Goal: Task Accomplishment & Management: Use online tool/utility

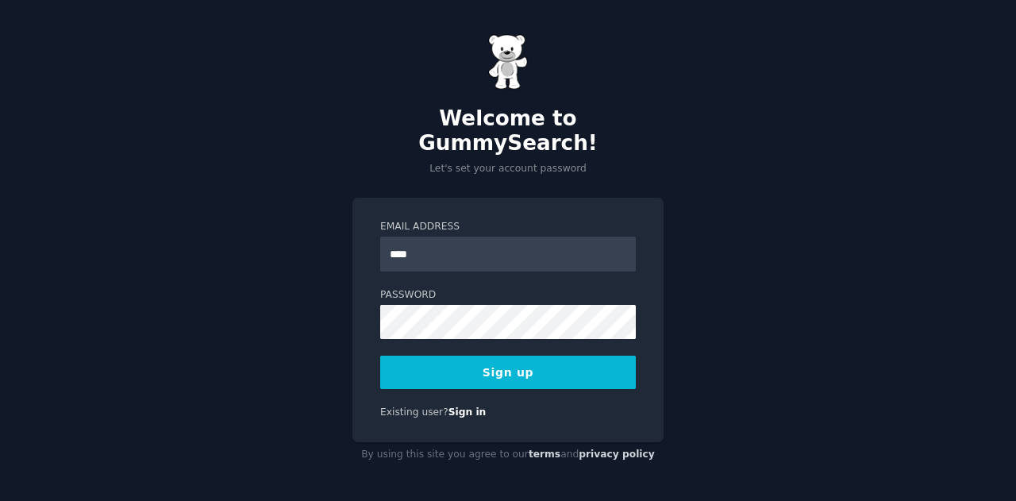
type input "**********"
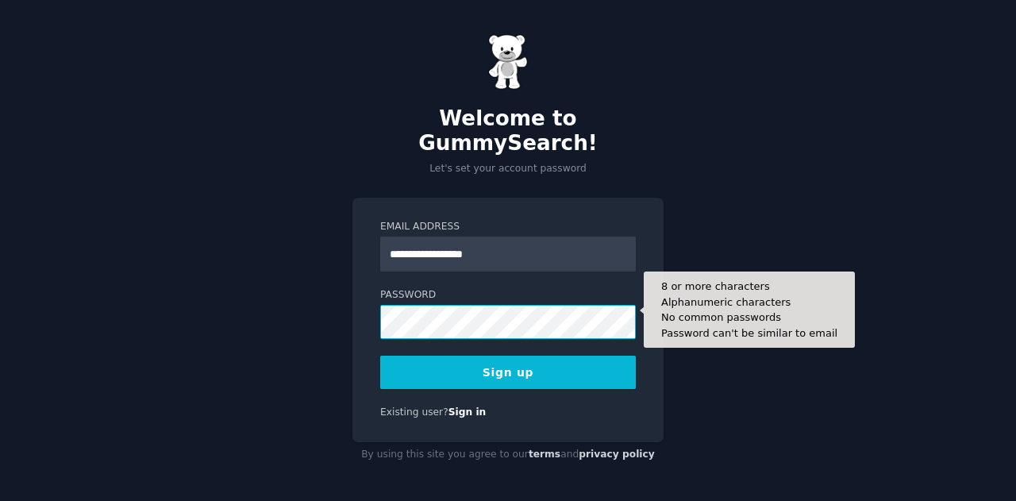
click at [380, 356] on button "Sign up" at bounding box center [508, 372] width 256 height 33
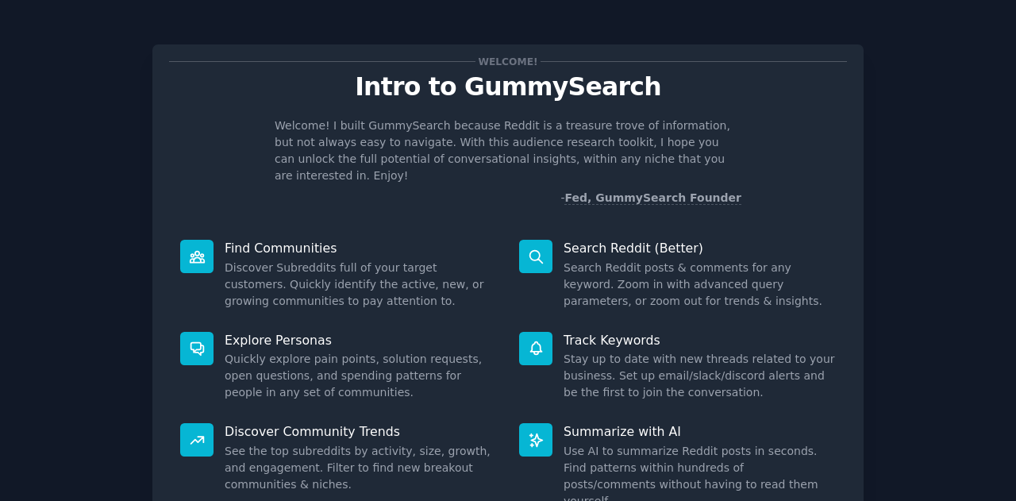
scroll to position [119, 0]
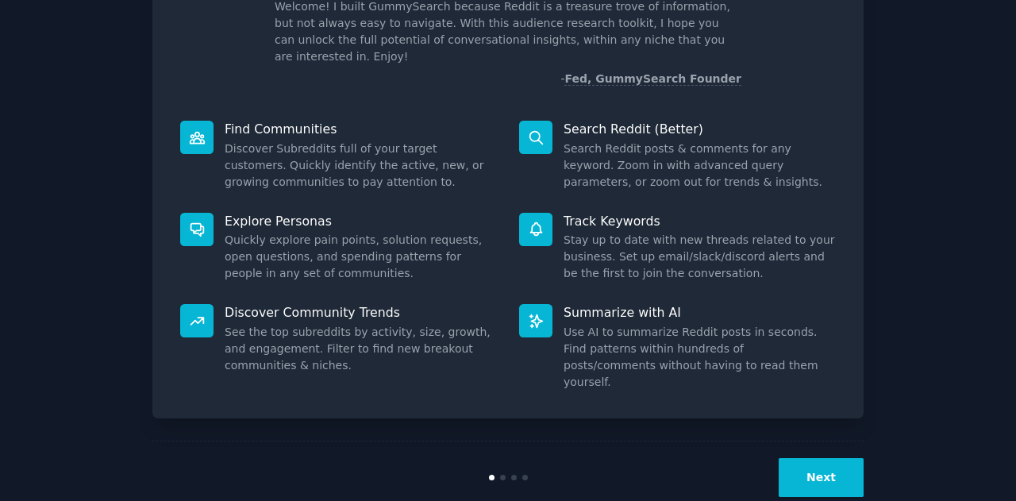
click at [848, 464] on div "Next" at bounding box center [507, 477] width 711 height 73
click at [824, 458] on button "Next" at bounding box center [821, 477] width 85 height 39
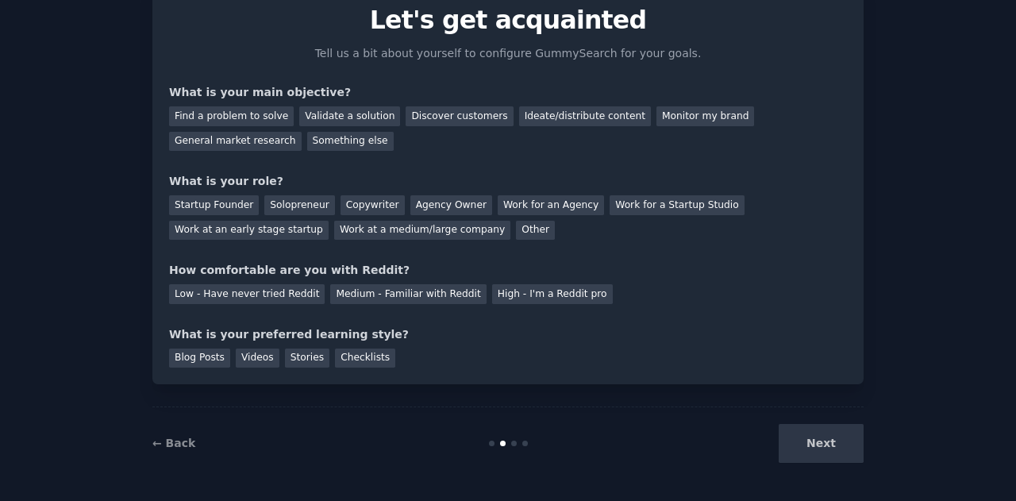
click at [822, 448] on div "Next" at bounding box center [744, 443] width 237 height 39
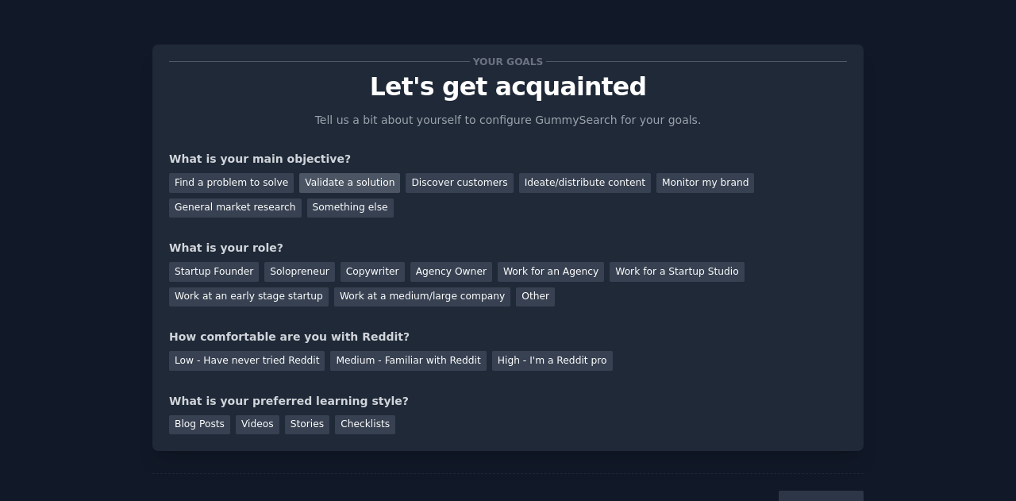
click at [328, 177] on div "Validate a solution" at bounding box center [349, 183] width 101 height 20
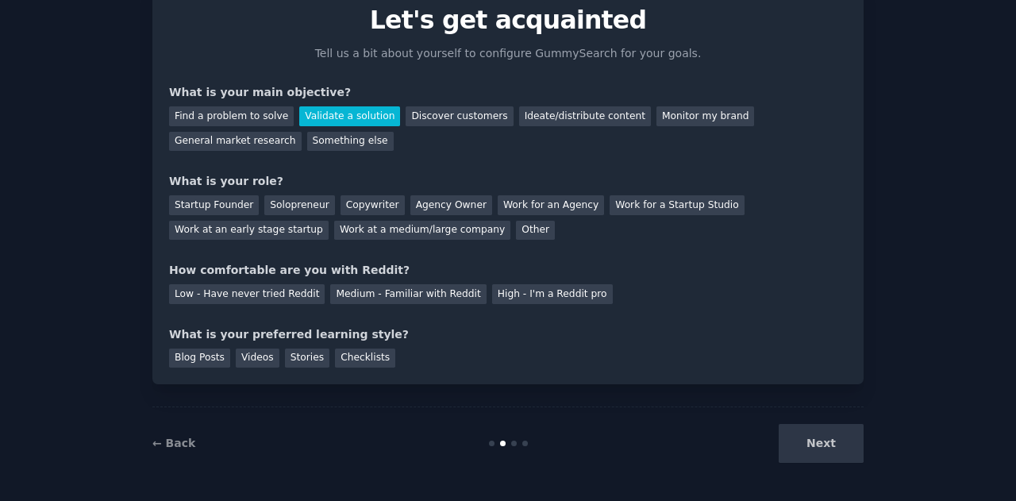
click at [795, 459] on div "Next" at bounding box center [744, 443] width 237 height 39
click at [169, 183] on div "What is your role?" at bounding box center [508, 181] width 678 height 17
click at [334, 224] on div "Work at a medium/large company" at bounding box center [422, 231] width 176 height 20
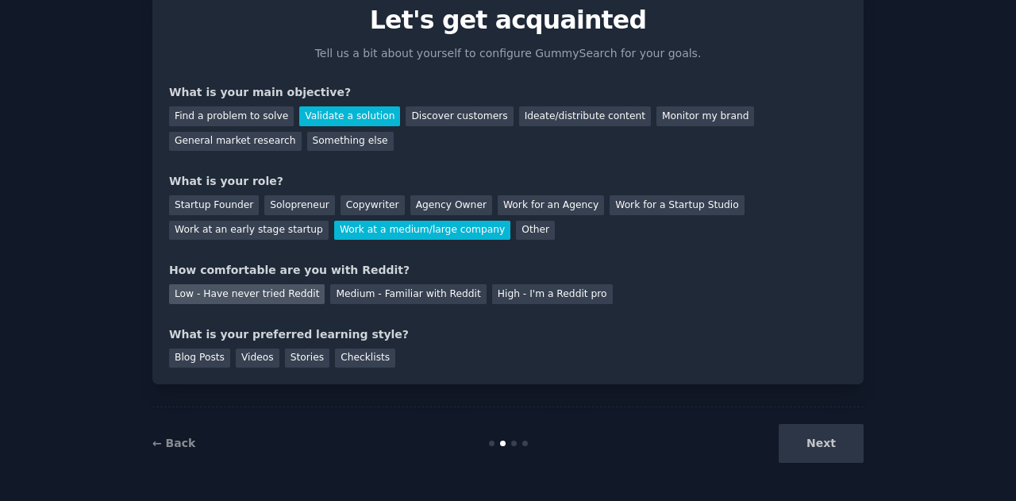
click at [256, 291] on div "Low - Have never tried Reddit" at bounding box center [247, 294] width 156 height 20
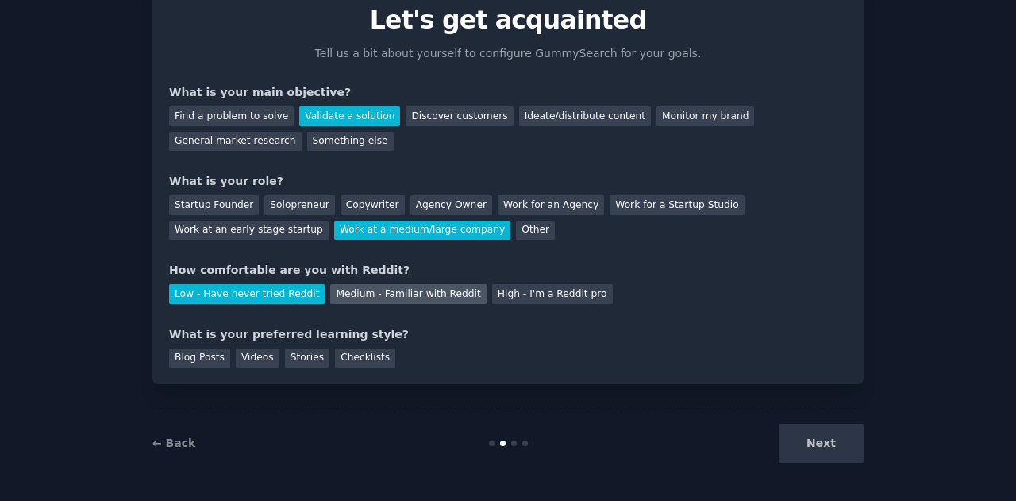
click at [344, 301] on div "Medium - Familiar with Reddit" at bounding box center [408, 294] width 156 height 20
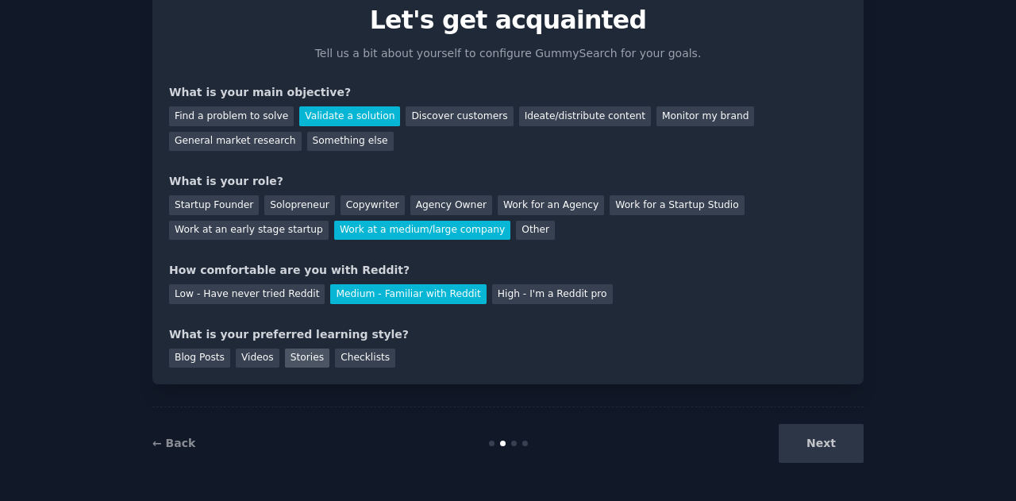
click at [288, 365] on div "Stories" at bounding box center [307, 358] width 44 height 20
click at [822, 457] on button "Next" at bounding box center [821, 443] width 85 height 39
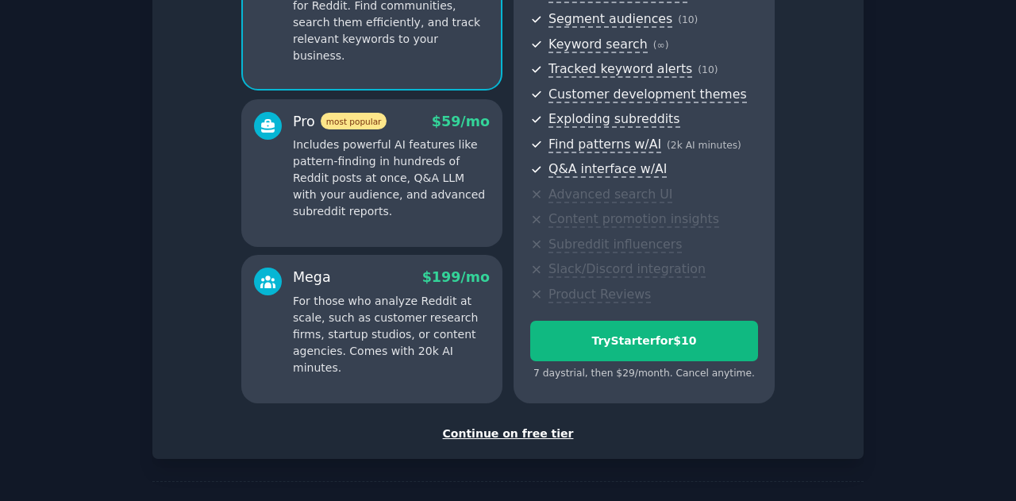
click at [489, 439] on div "Continue on free tier" at bounding box center [508, 433] width 678 height 17
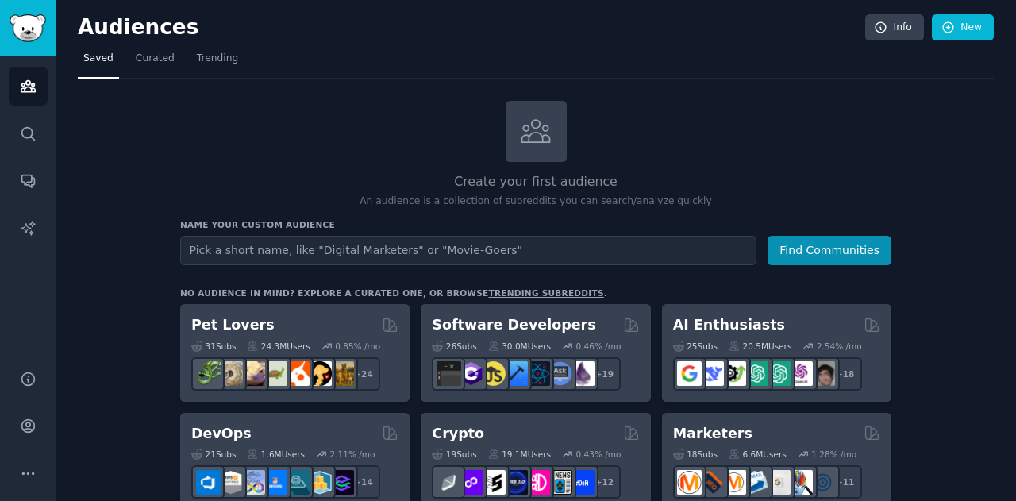
type input "b"
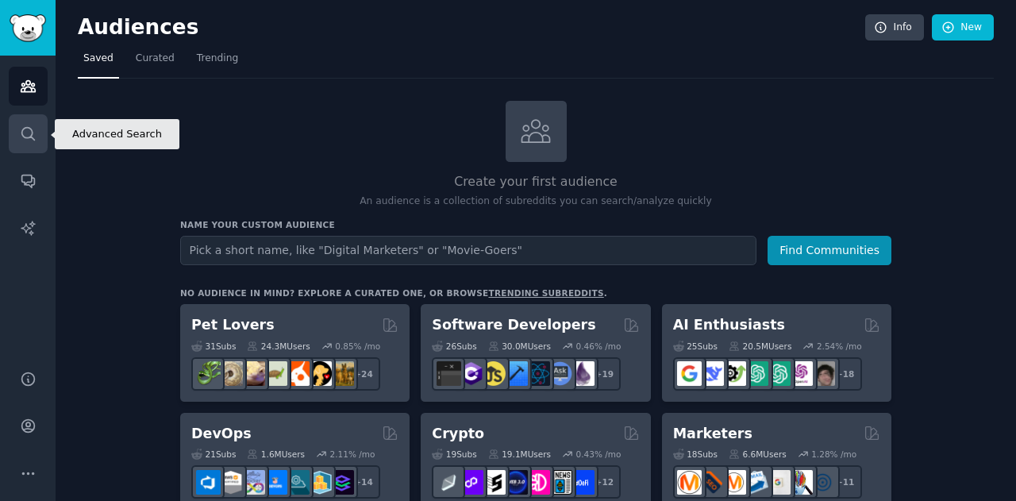
click at [23, 135] on icon "Sidebar" at bounding box center [28, 133] width 17 height 17
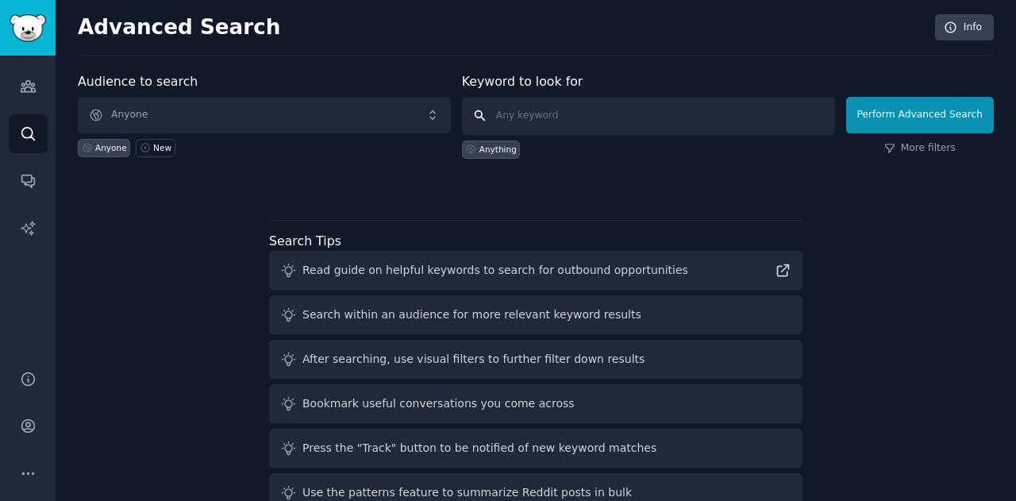
click at [548, 114] on input "text" at bounding box center [648, 116] width 373 height 38
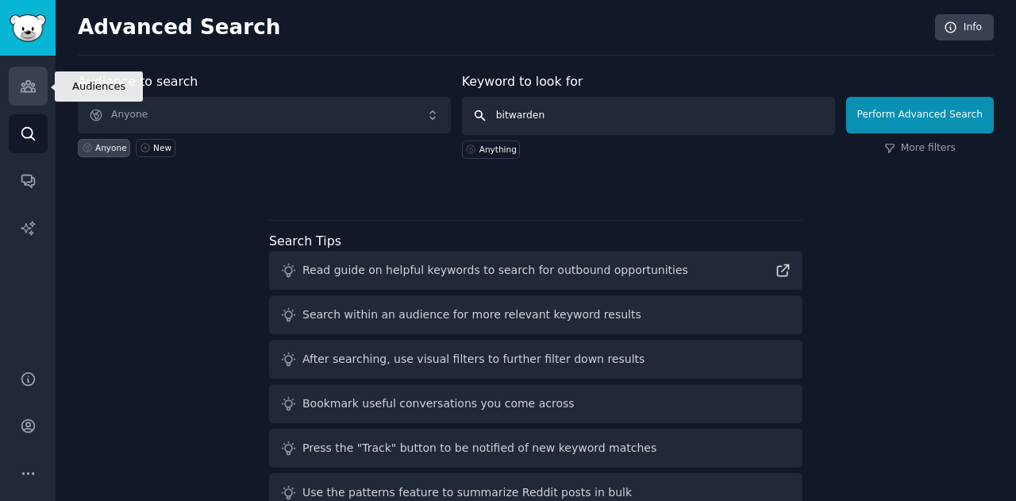
type input "bitwarden"
click at [34, 89] on icon "Sidebar" at bounding box center [28, 86] width 14 height 11
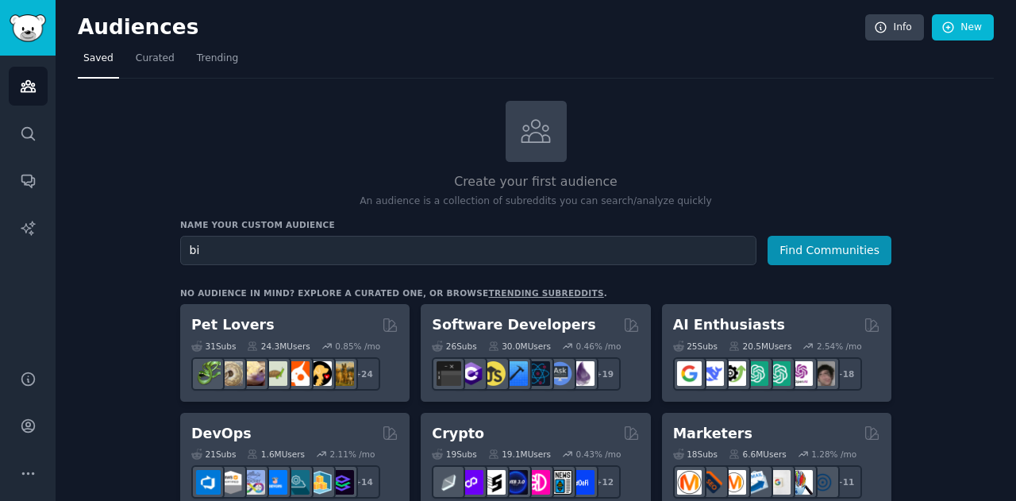
type input "b"
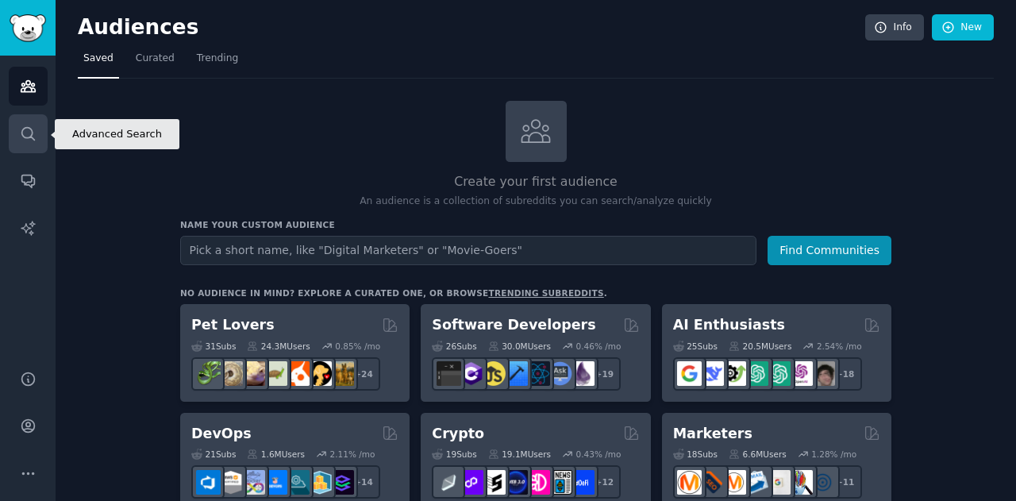
click at [37, 133] on link "Search" at bounding box center [28, 133] width 39 height 39
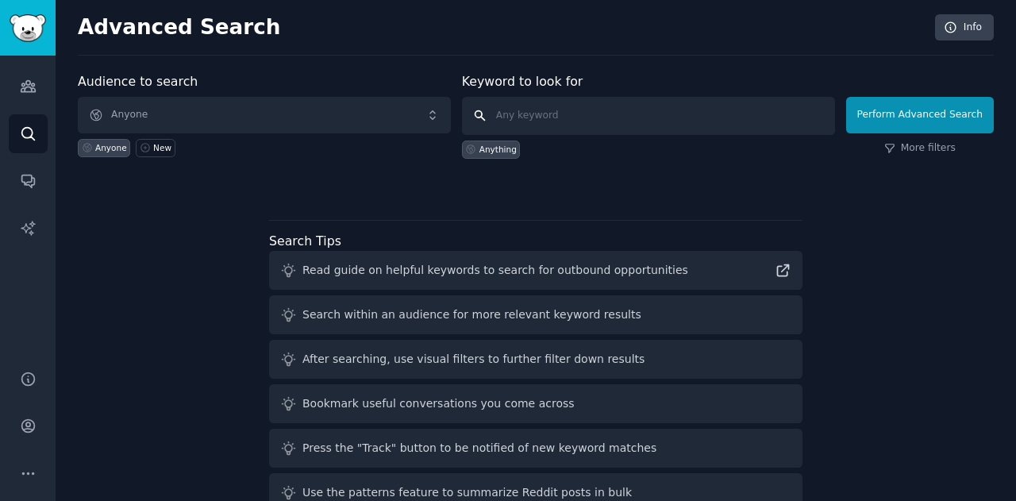
click at [541, 98] on input "text" at bounding box center [648, 116] width 373 height 38
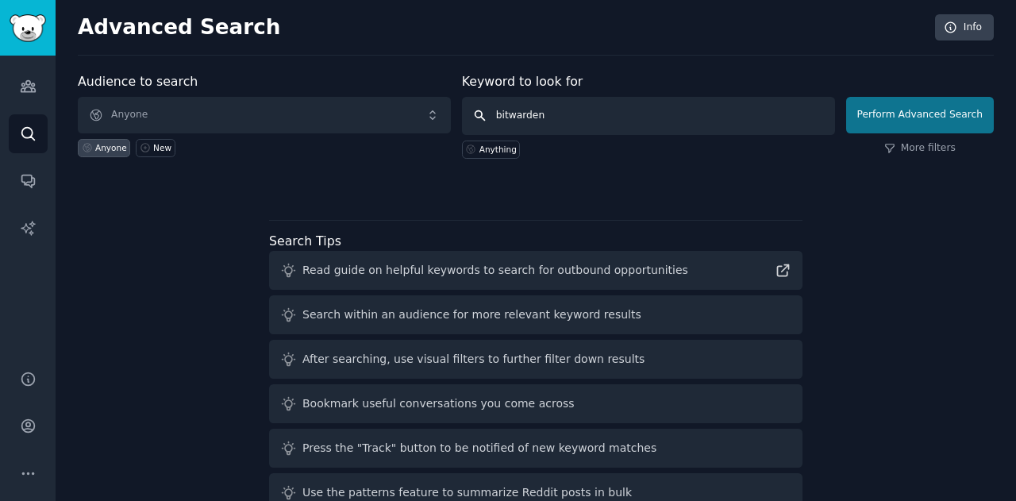
type input "bitwarden"
click at [911, 103] on button "Perform Advanced Search" at bounding box center [920, 115] width 148 height 37
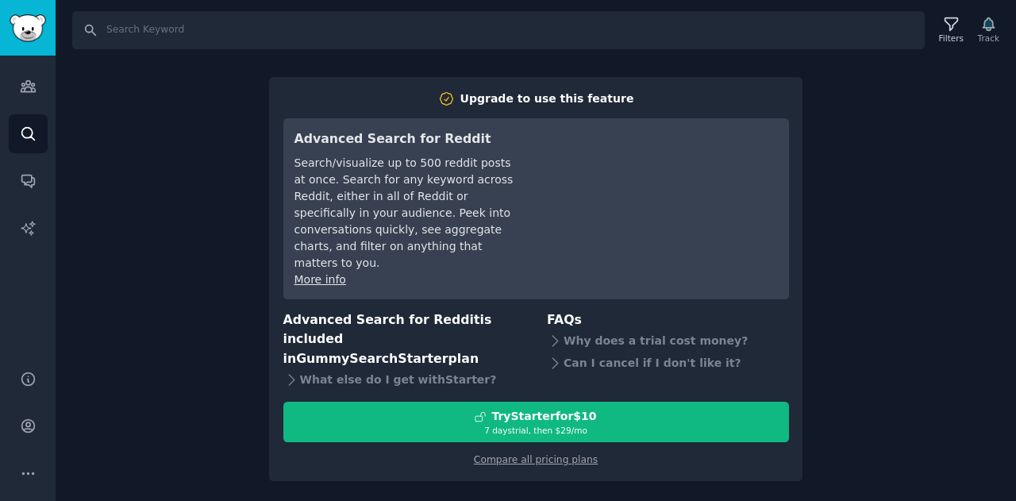
click at [548, 437] on div "Upgrade to use this feature Advanced Search for Reddit Search/visualize up to 5…" at bounding box center [535, 279] width 533 height 405
click at [525, 454] on link "Compare all pricing plans" at bounding box center [536, 459] width 124 height 11
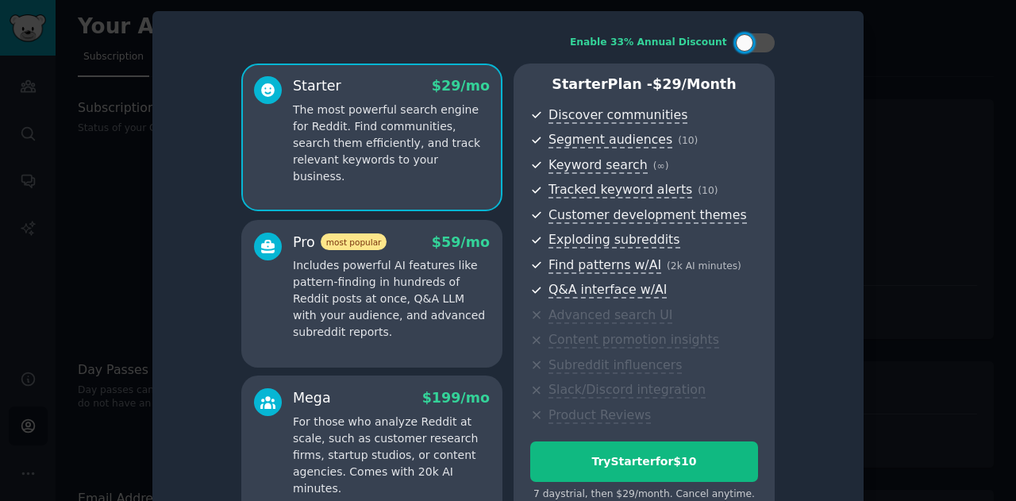
click at [107, 275] on div at bounding box center [508, 250] width 1016 height 501
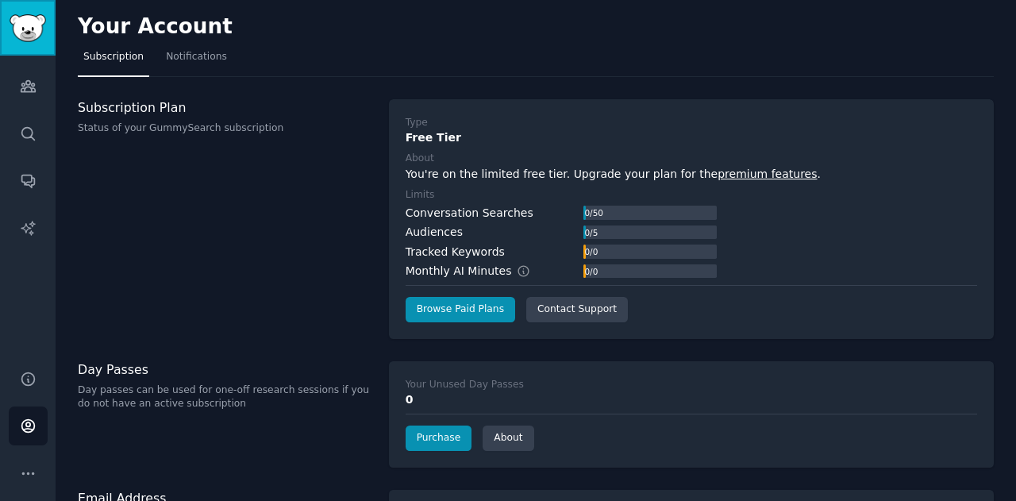
click at [30, 17] on img "Sidebar" at bounding box center [28, 28] width 37 height 28
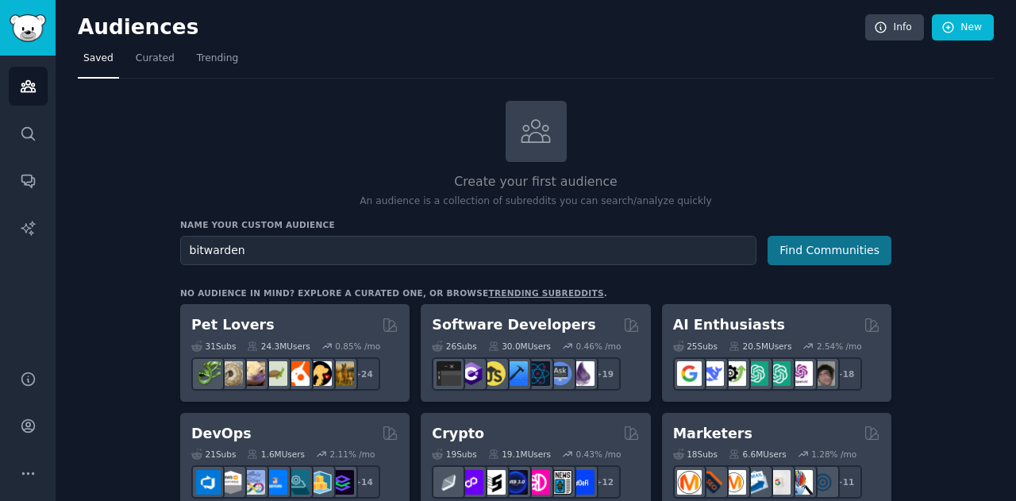
type input "bitwarden"
click at [814, 255] on button "Find Communities" at bounding box center [830, 250] width 124 height 29
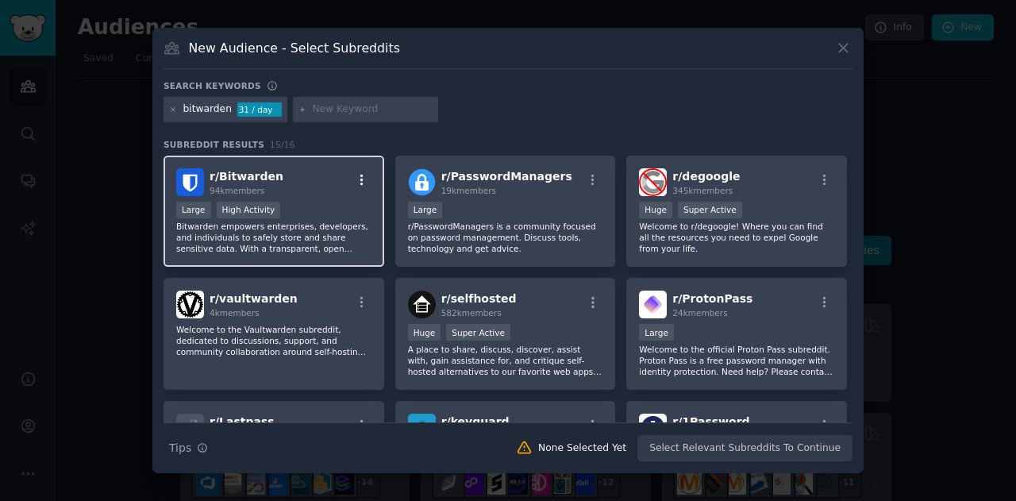
click at [362, 183] on icon "button" at bounding box center [362, 180] width 14 height 14
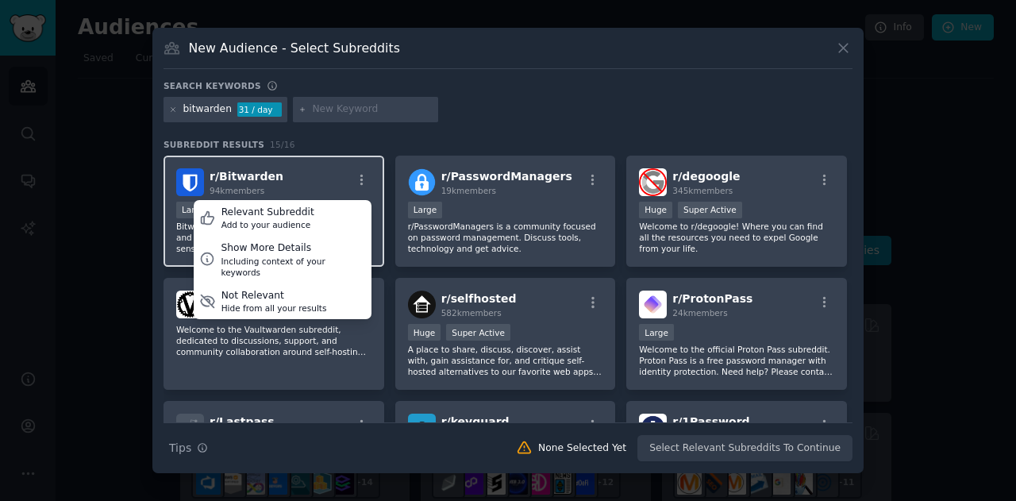
click at [306, 188] on div "r/ Bitwarden 94k members Relevant Subreddit Add to your audience Show More Deta…" at bounding box center [273, 182] width 195 height 28
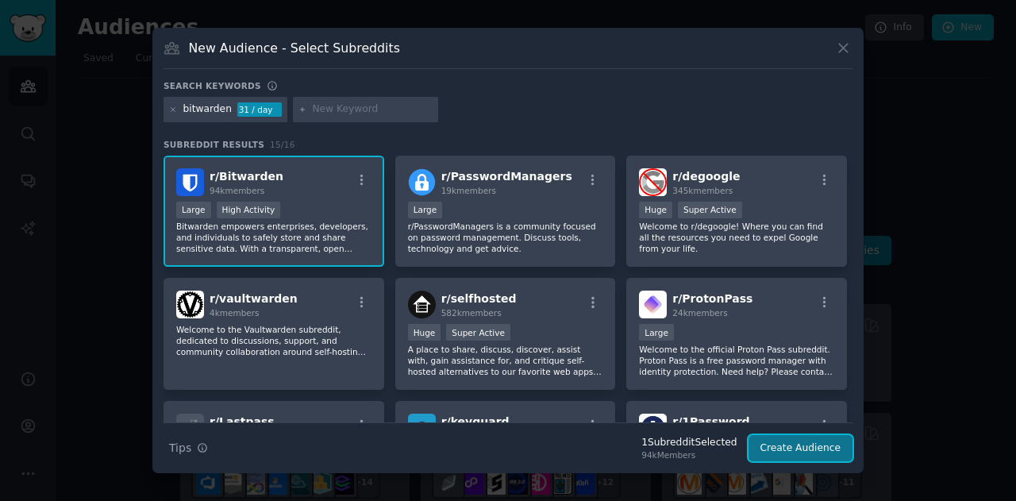
click at [787, 435] on button "Create Audience" at bounding box center [801, 448] width 105 height 27
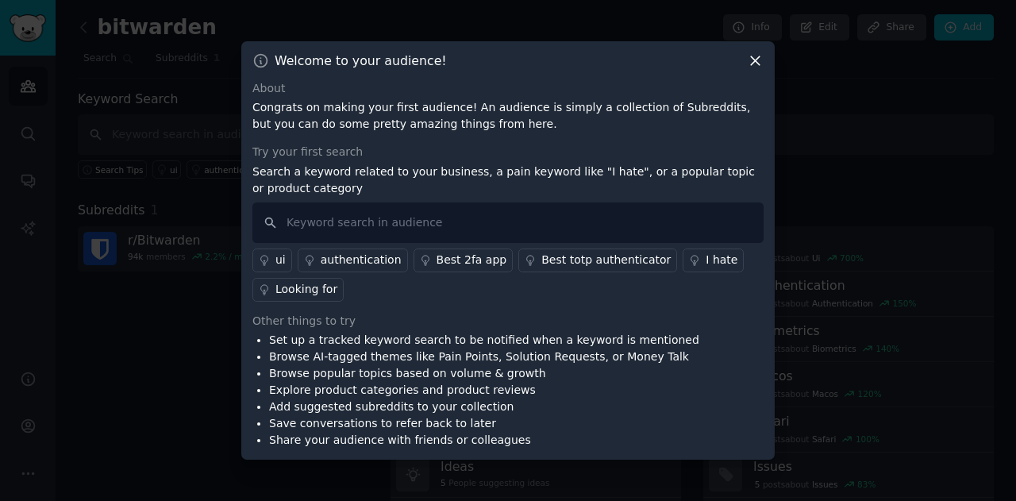
click at [171, 302] on div at bounding box center [508, 250] width 1016 height 501
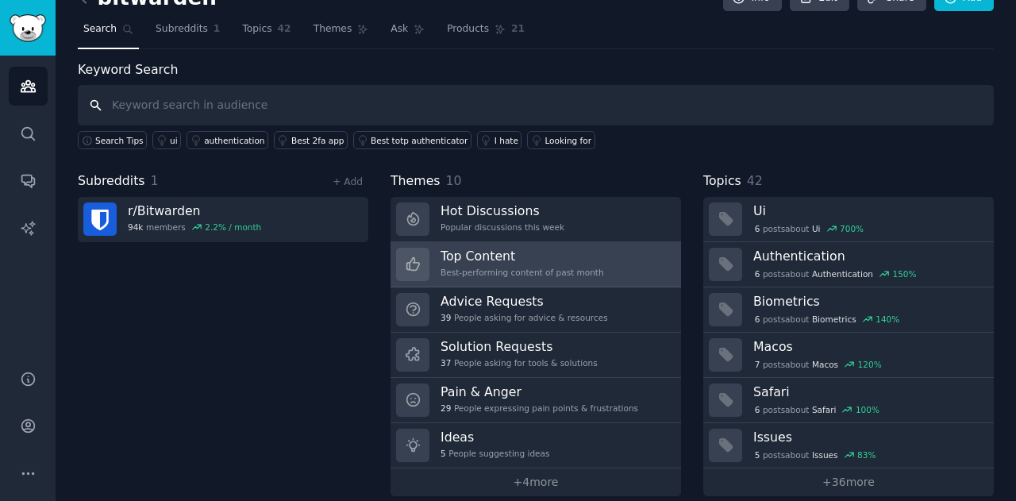
scroll to position [30, 0]
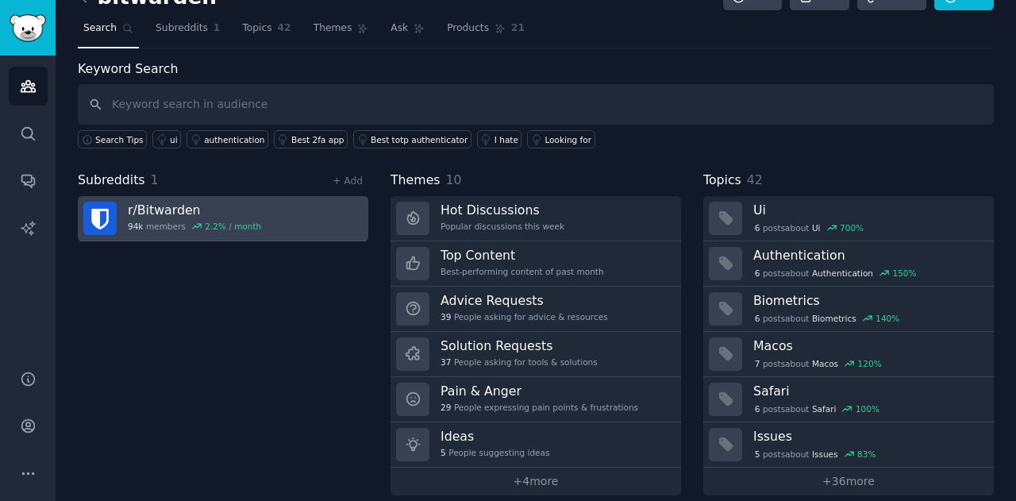
click at [205, 213] on h3 "r/ Bitwarden" at bounding box center [194, 210] width 133 height 17
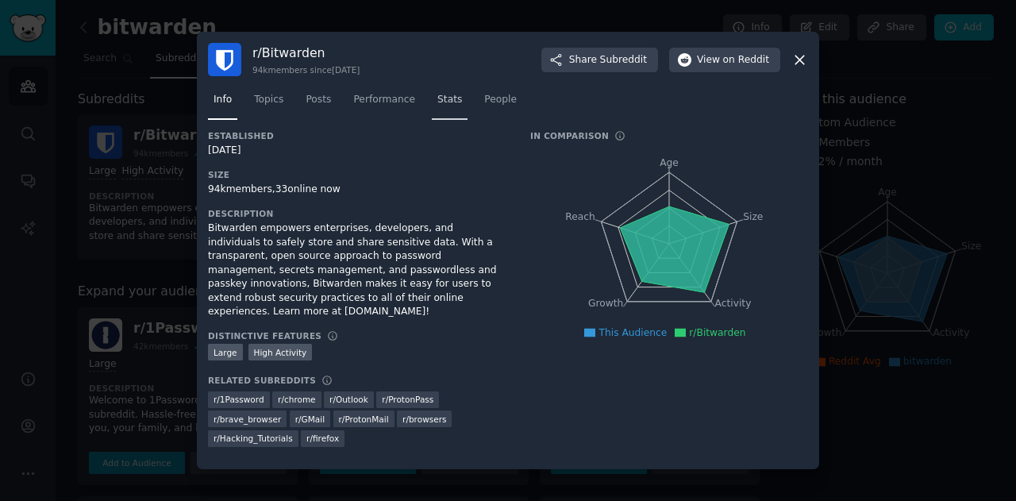
click at [432, 101] on link "Stats" at bounding box center [450, 103] width 36 height 33
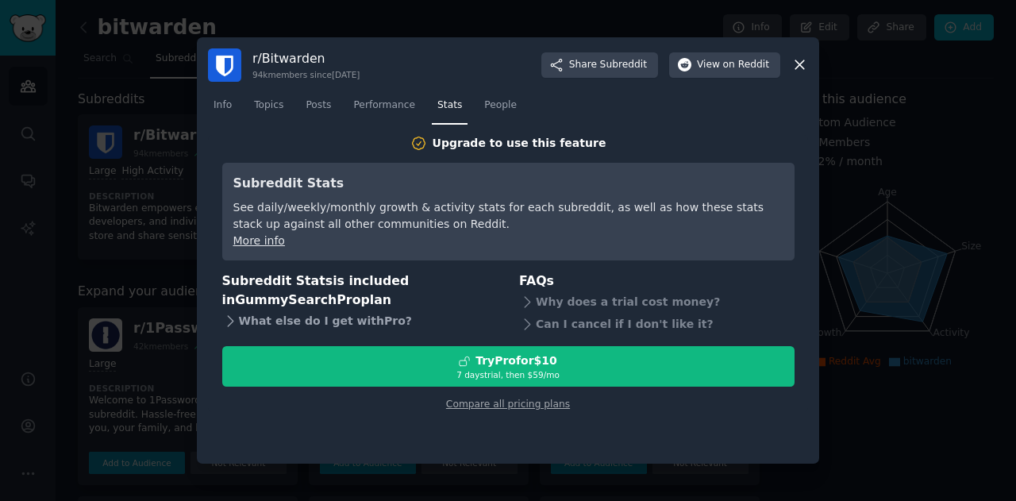
click at [268, 320] on div "What else do I get with Pro ?" at bounding box center [359, 321] width 275 height 22
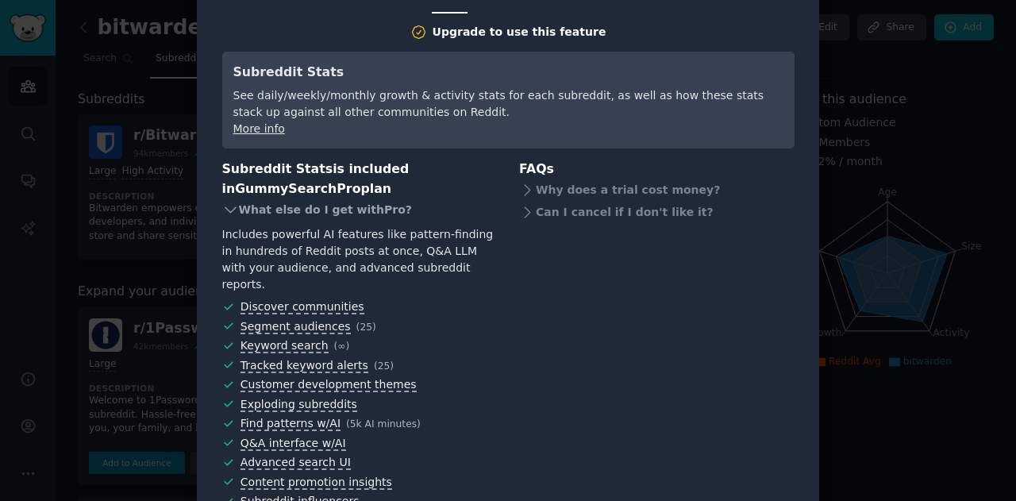
scroll to position [87, 0]
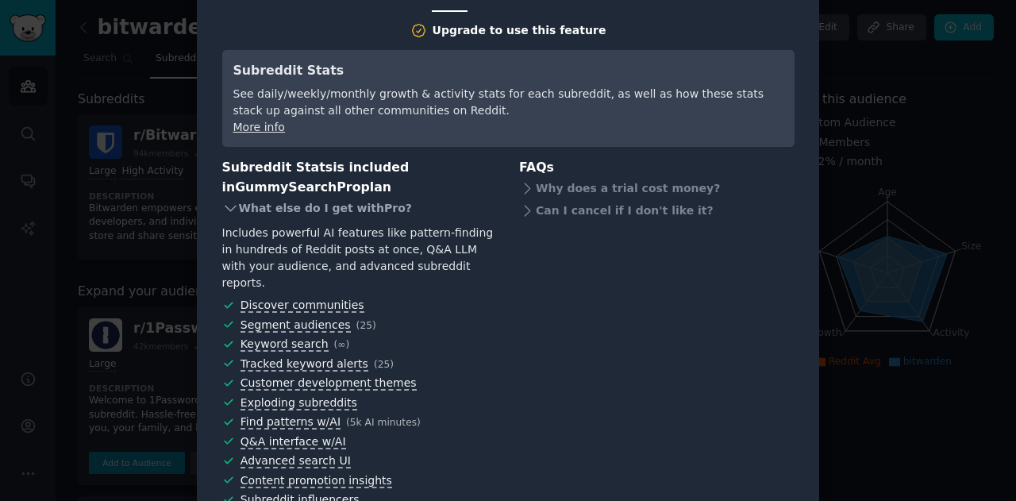
click at [238, 206] on div "What else do I get with Pro ?" at bounding box center [359, 208] width 275 height 22
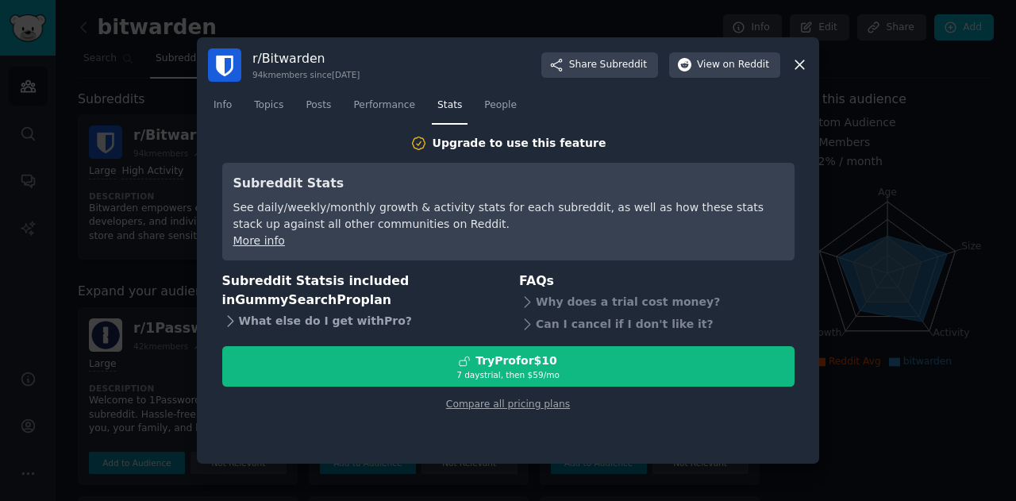
scroll to position [0, 0]
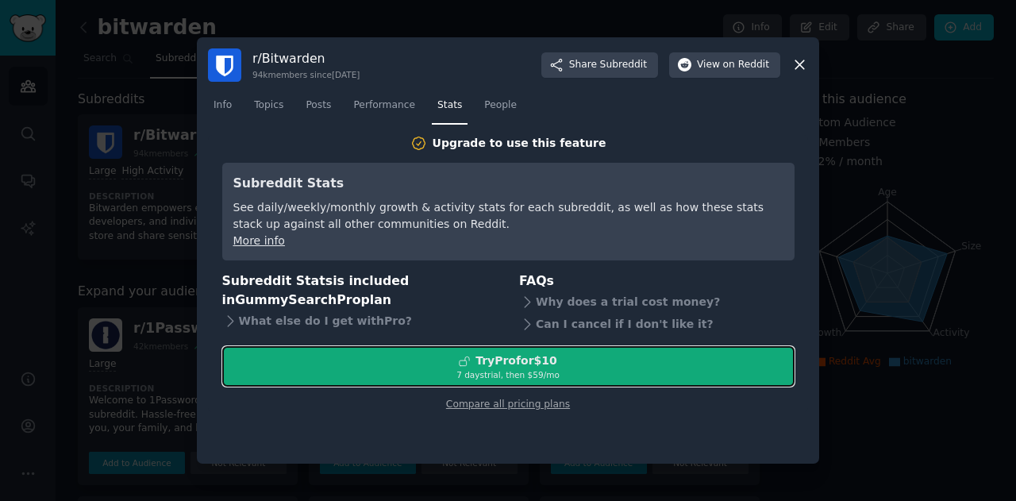
click at [518, 360] on div "Try Pro for $10" at bounding box center [516, 360] width 82 height 17
click at [486, 355] on div "Try Pro for $10" at bounding box center [516, 360] width 82 height 17
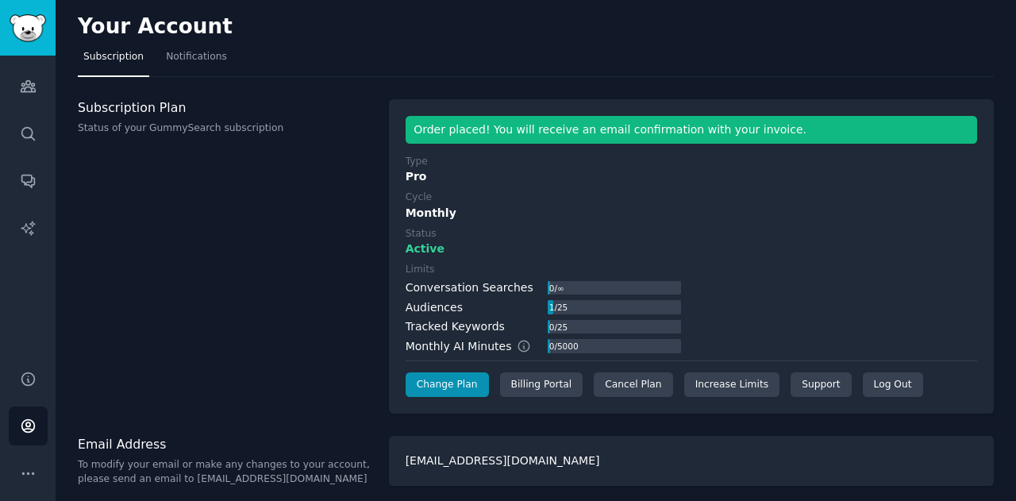
scroll to position [6, 0]
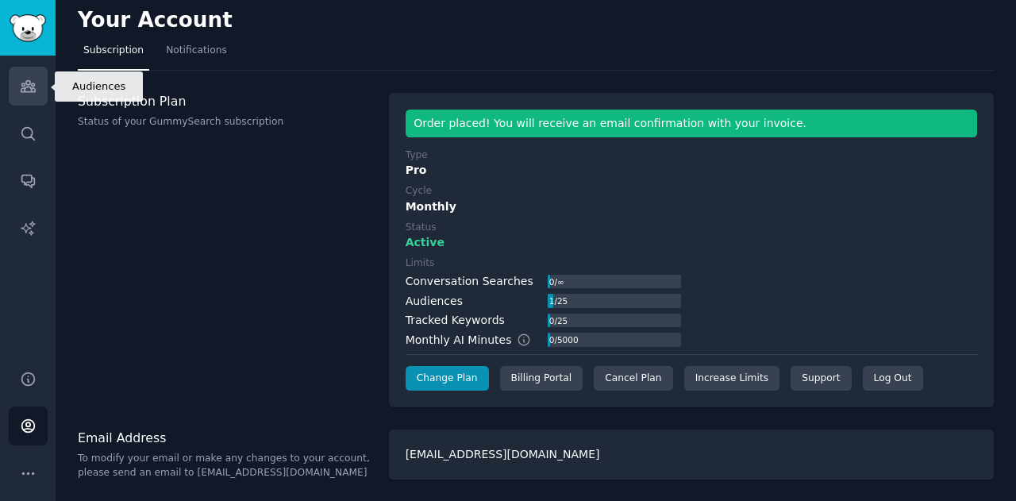
click at [26, 82] on icon "Sidebar" at bounding box center [28, 86] width 14 height 11
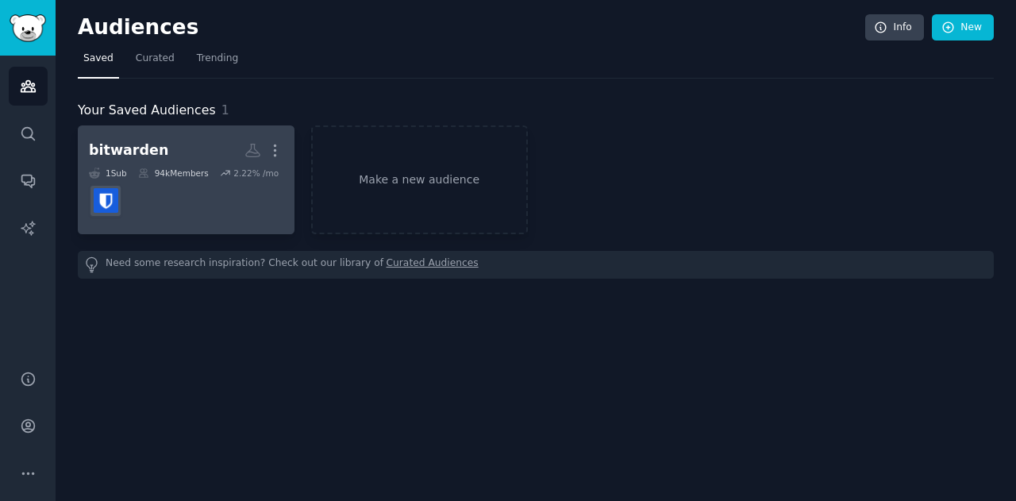
click at [210, 153] on h2 "bitwarden More" at bounding box center [186, 151] width 194 height 28
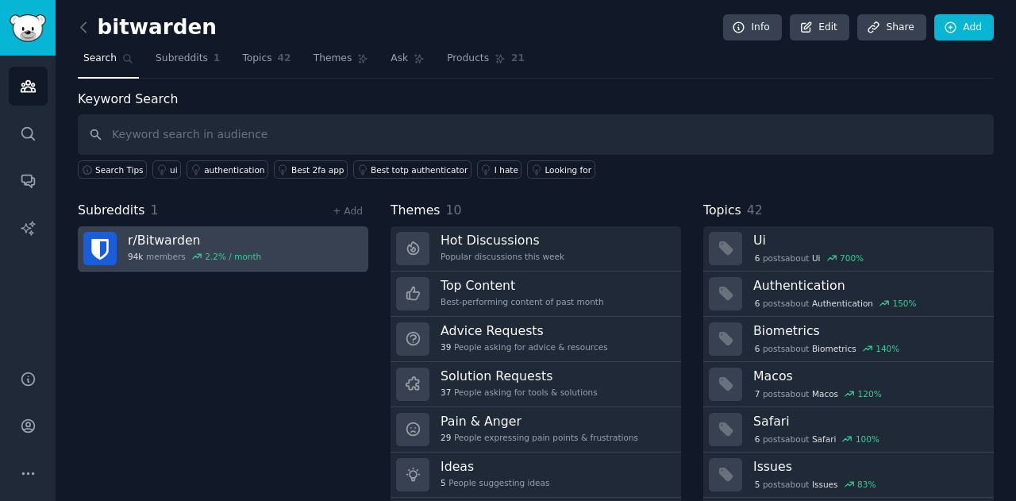
click at [211, 239] on h3 "r/ Bitwarden" at bounding box center [194, 240] width 133 height 17
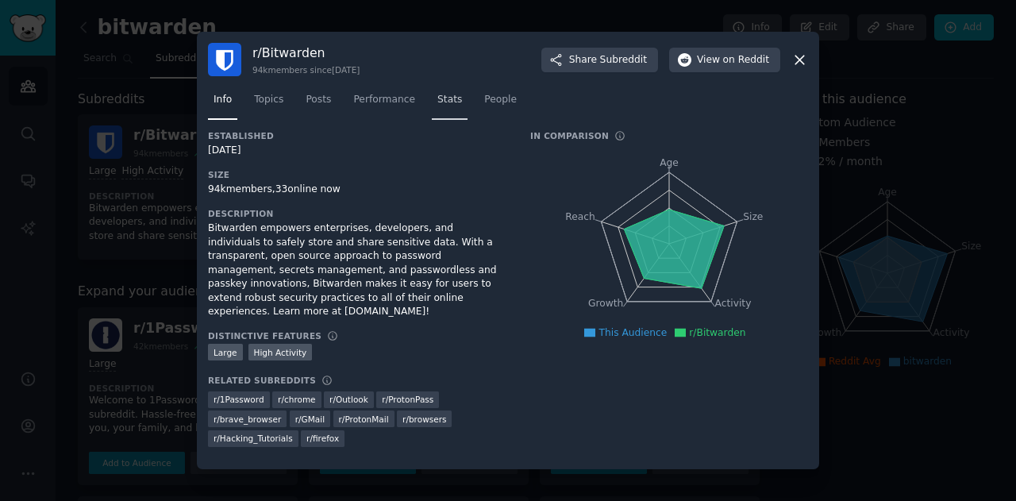
click at [439, 116] on link "Stats" at bounding box center [450, 103] width 36 height 33
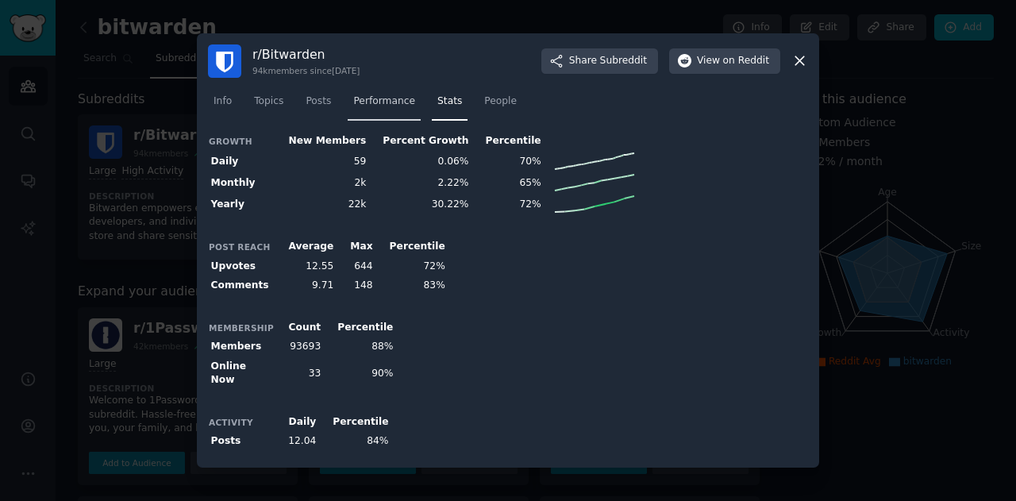
click at [383, 97] on link "Performance" at bounding box center [384, 105] width 73 height 33
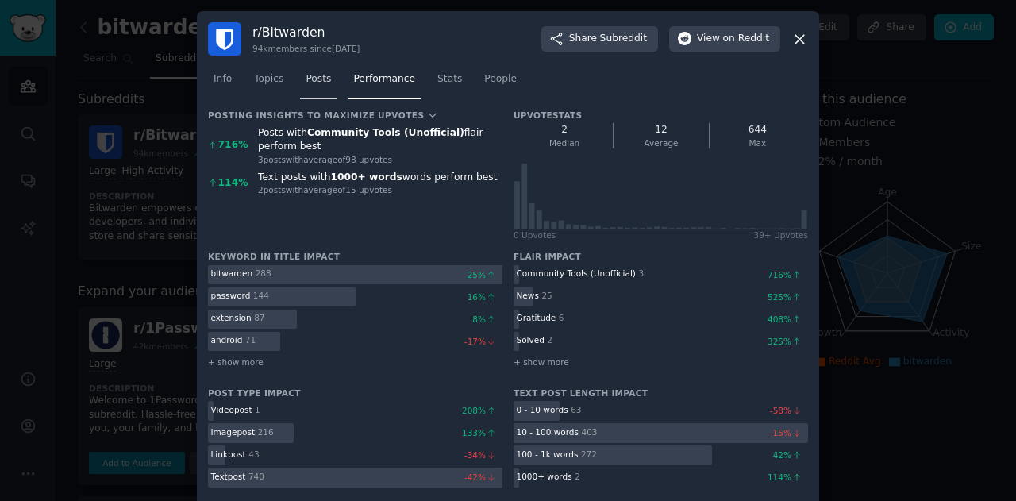
click at [306, 83] on span "Posts" at bounding box center [318, 79] width 25 height 14
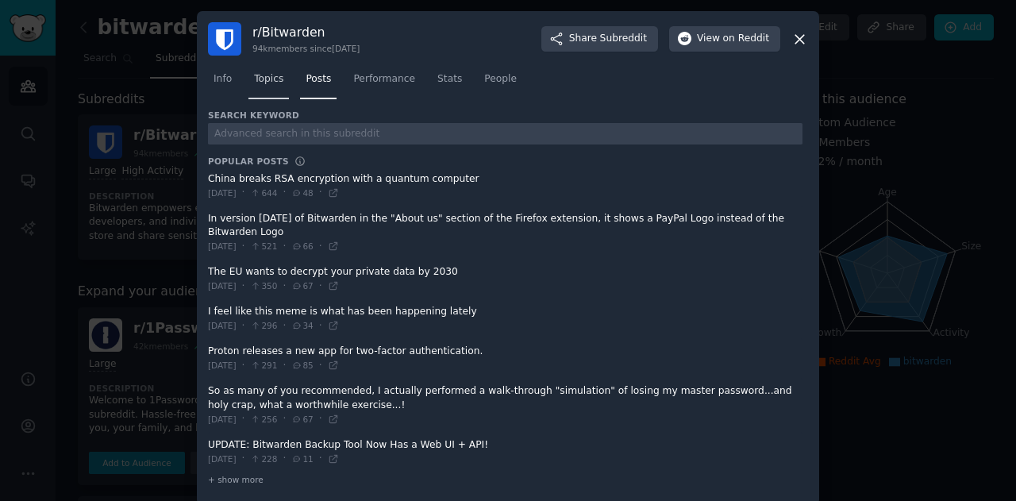
click at [279, 91] on link "Topics" at bounding box center [268, 83] width 40 height 33
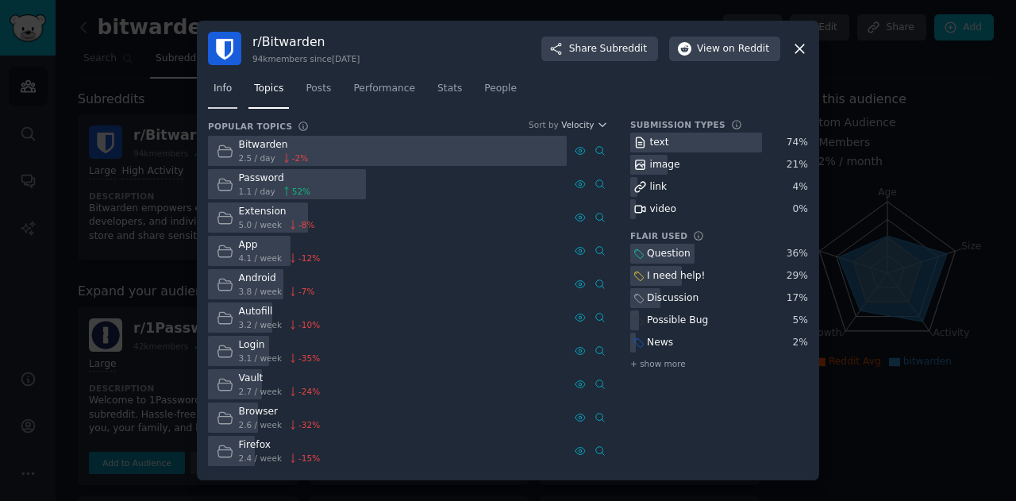
click at [218, 94] on span "Info" at bounding box center [223, 89] width 18 height 14
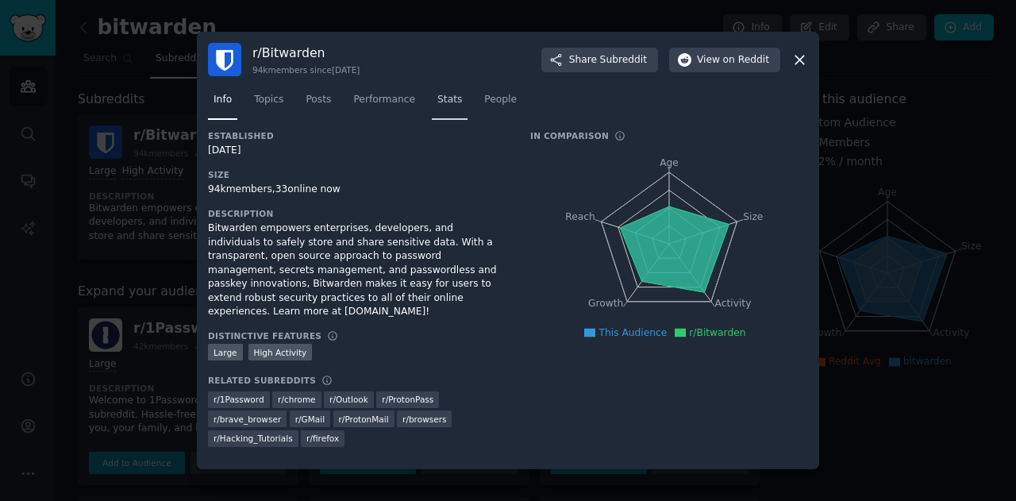
click at [437, 105] on span "Stats" at bounding box center [449, 100] width 25 height 14
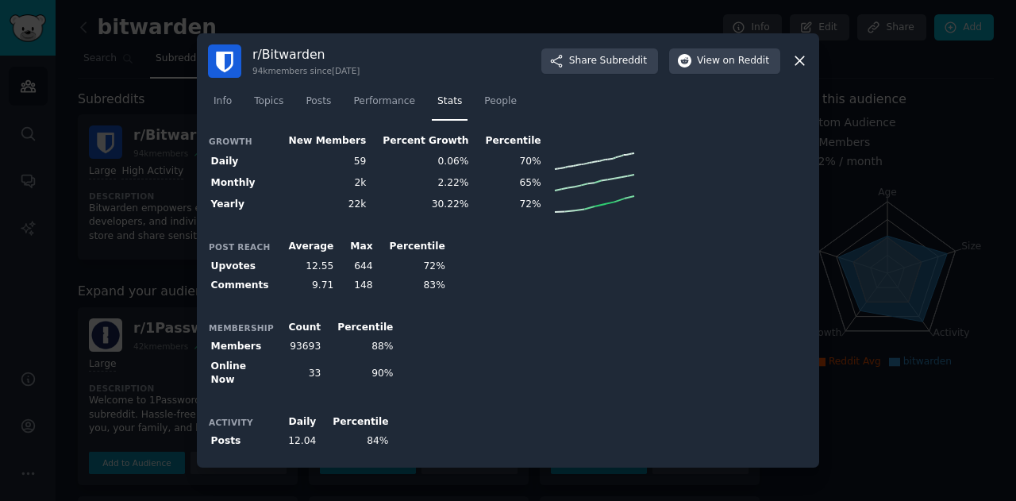
click at [797, 75] on div "r/ Bitwarden 94k members since 01/18/2017 Share Subreddit View on Reddit" at bounding box center [508, 60] width 600 height 33
click at [797, 69] on icon at bounding box center [799, 60] width 17 height 17
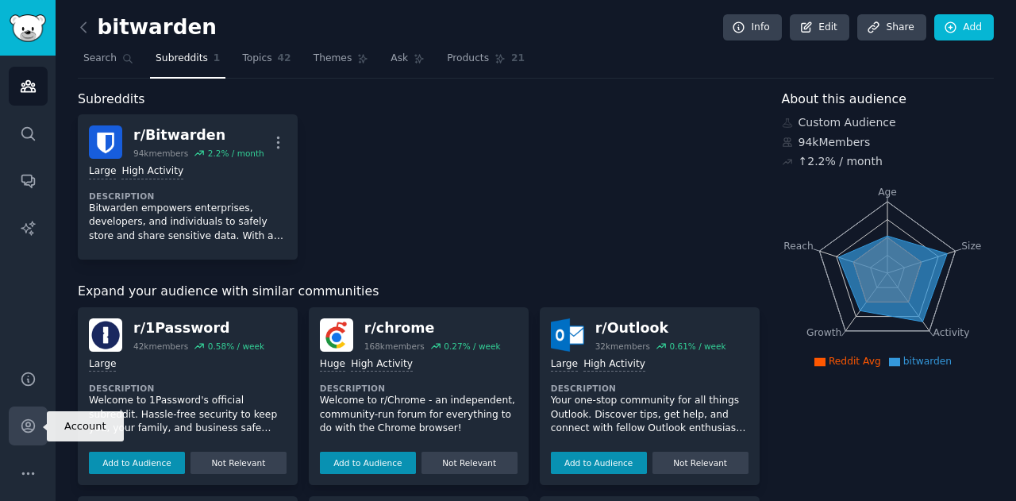
click at [24, 436] on link "Account" at bounding box center [28, 425] width 39 height 39
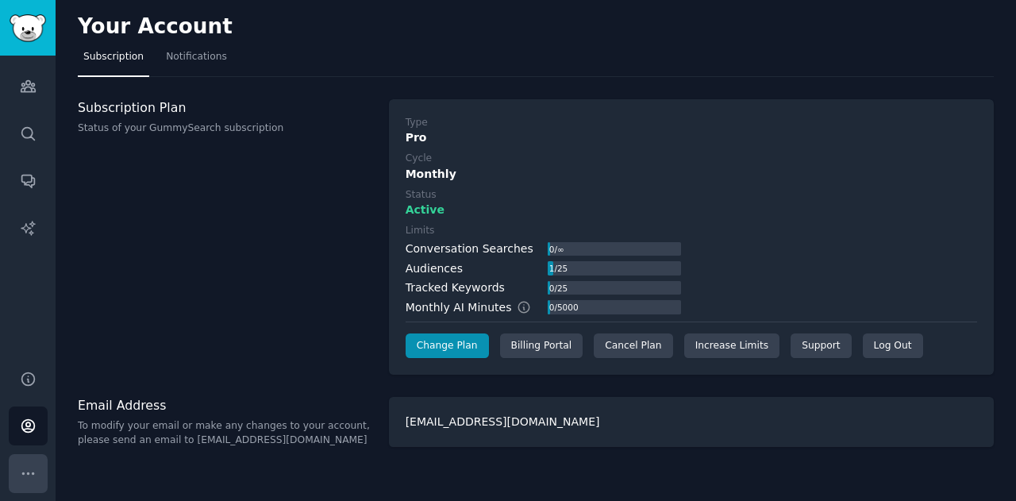
click at [33, 471] on icon "Sidebar" at bounding box center [28, 473] width 17 height 17
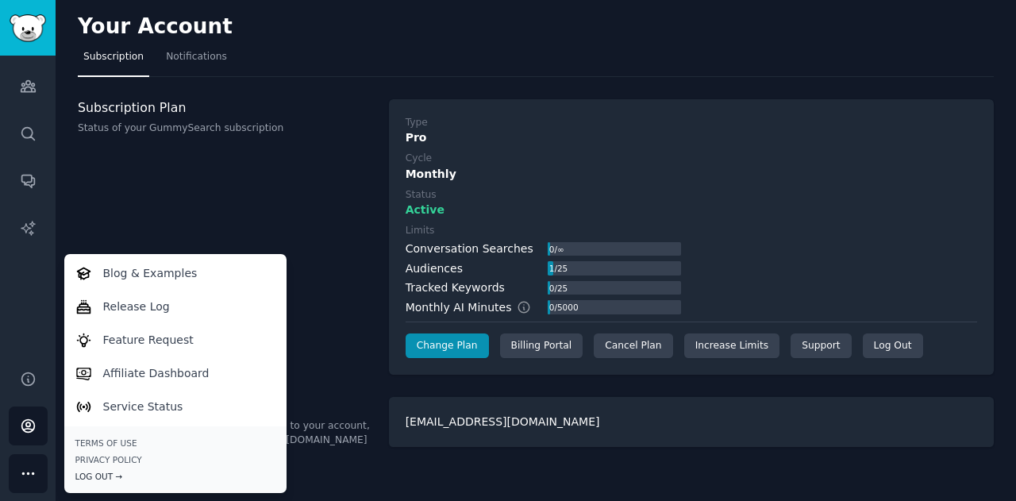
click at [103, 473] on div "Log Out →" at bounding box center [175, 476] width 200 height 11
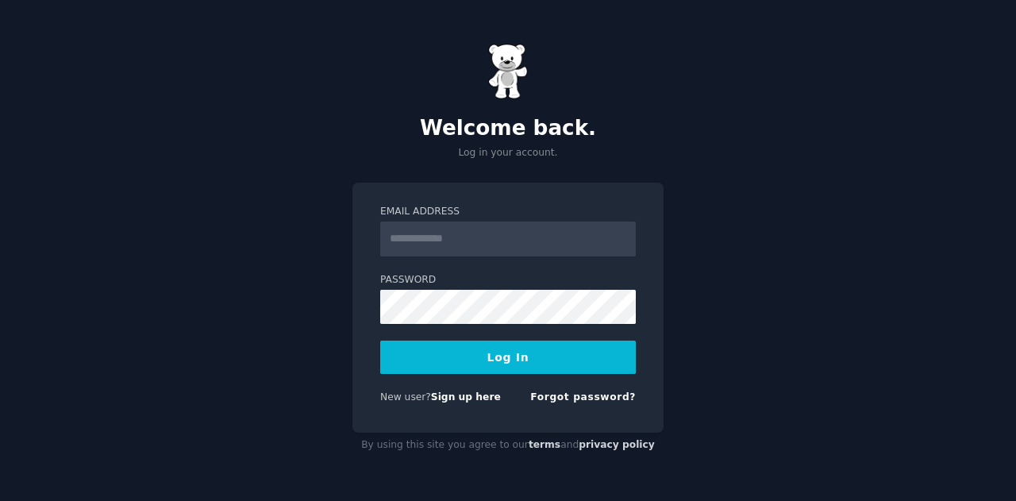
click at [423, 236] on input "Email Address" at bounding box center [508, 238] width 256 height 35
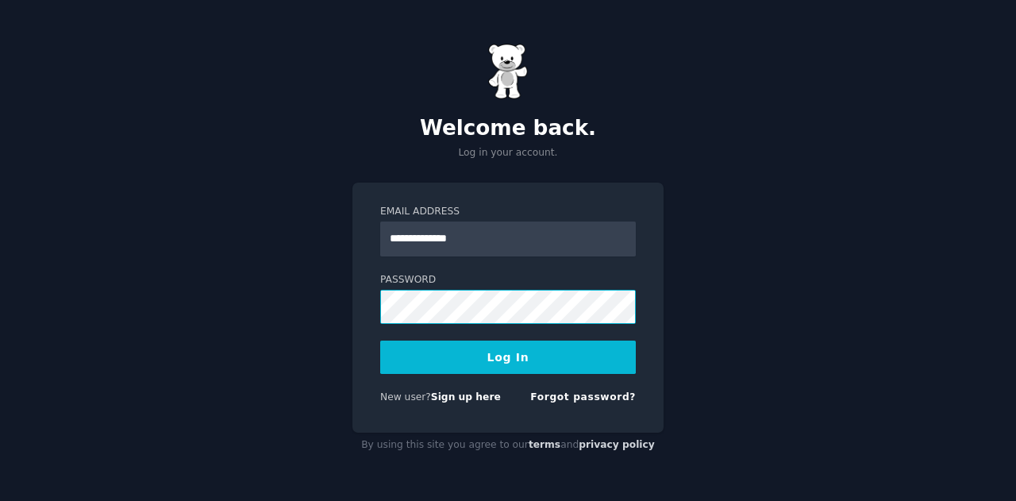
click at [380, 341] on button "Log In" at bounding box center [508, 357] width 256 height 33
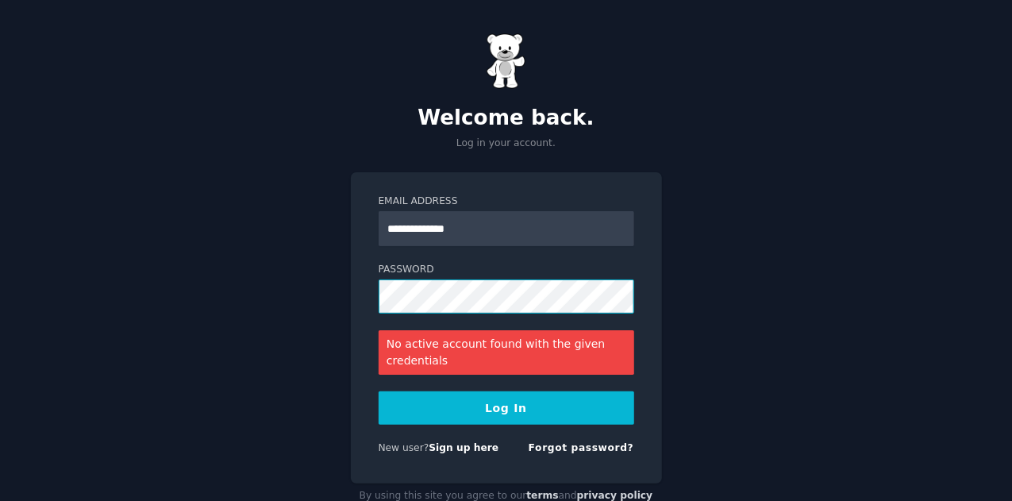
click at [379, 391] on button "Log In" at bounding box center [507, 407] width 256 height 33
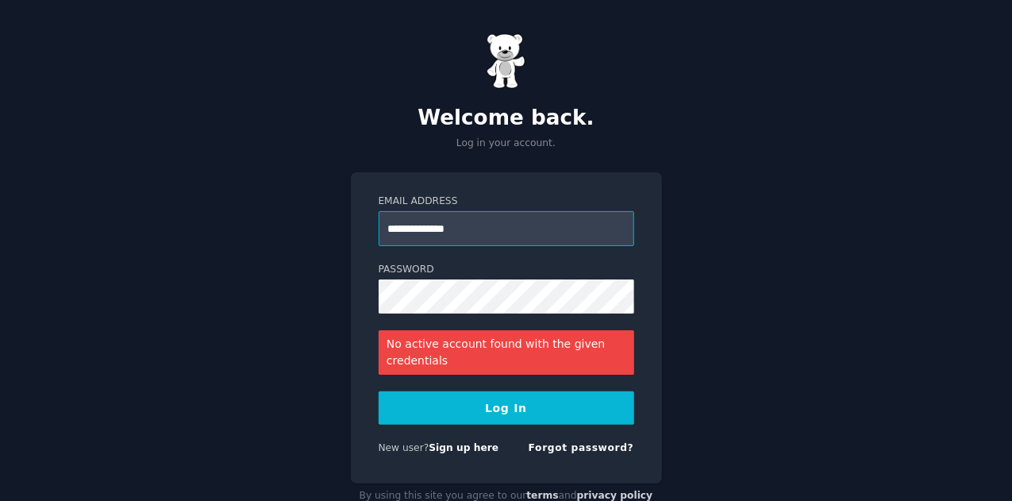
click at [436, 221] on input "**********" at bounding box center [507, 228] width 256 height 35
type input "**********"
click at [467, 406] on button "Log In" at bounding box center [507, 407] width 256 height 33
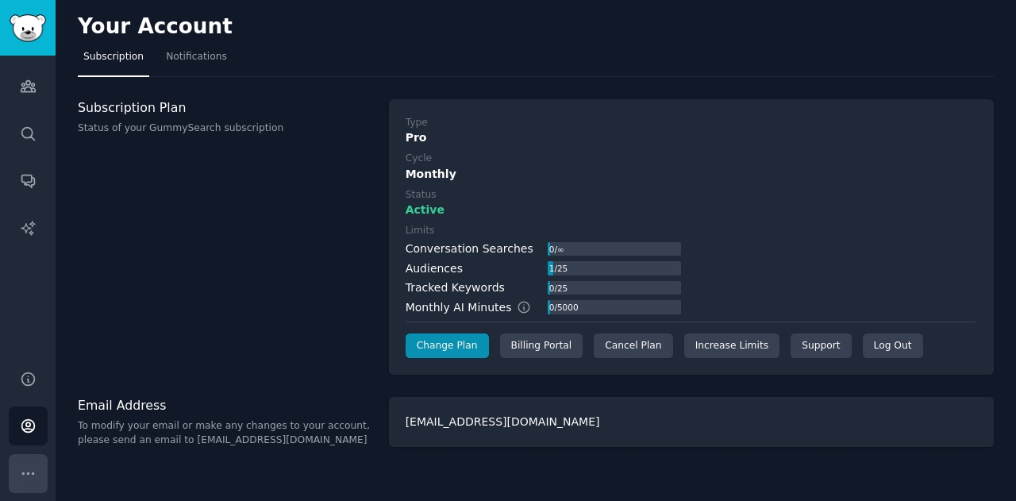
click at [25, 474] on icon "Sidebar" at bounding box center [28, 473] width 17 height 17
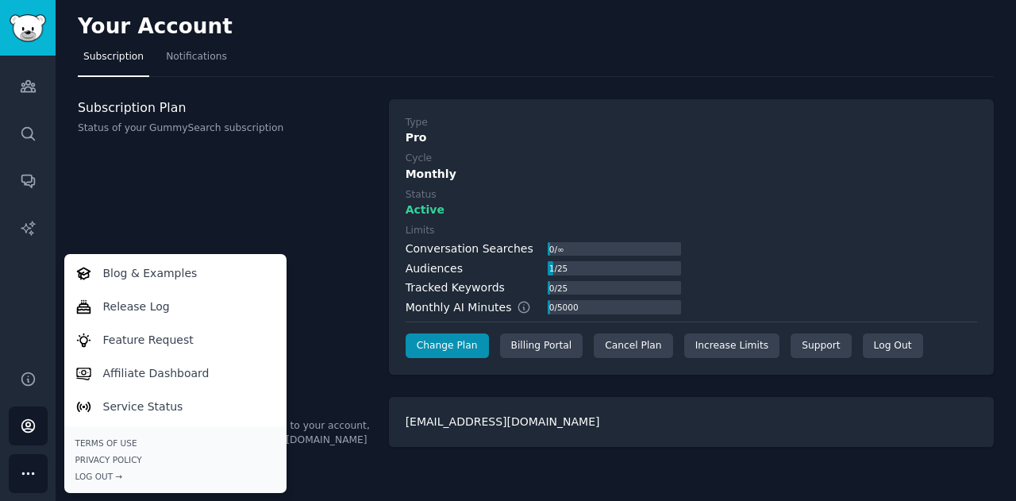
click at [111, 482] on div "Terms of Use Privacy Policy Log Out →" at bounding box center [175, 459] width 222 height 67
click at [105, 479] on div "Log Out →" at bounding box center [175, 476] width 200 height 11
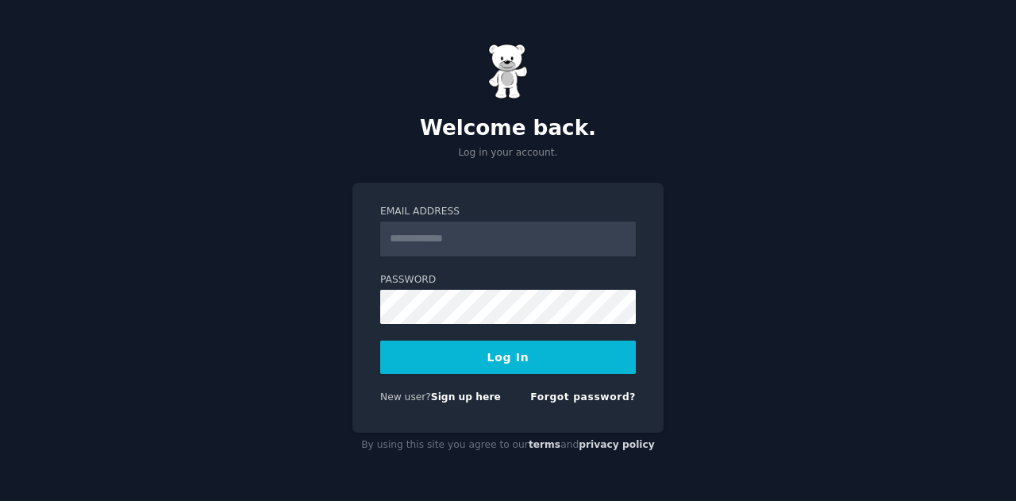
click at [492, 72] on img at bounding box center [508, 72] width 40 height 56
type input "**********"
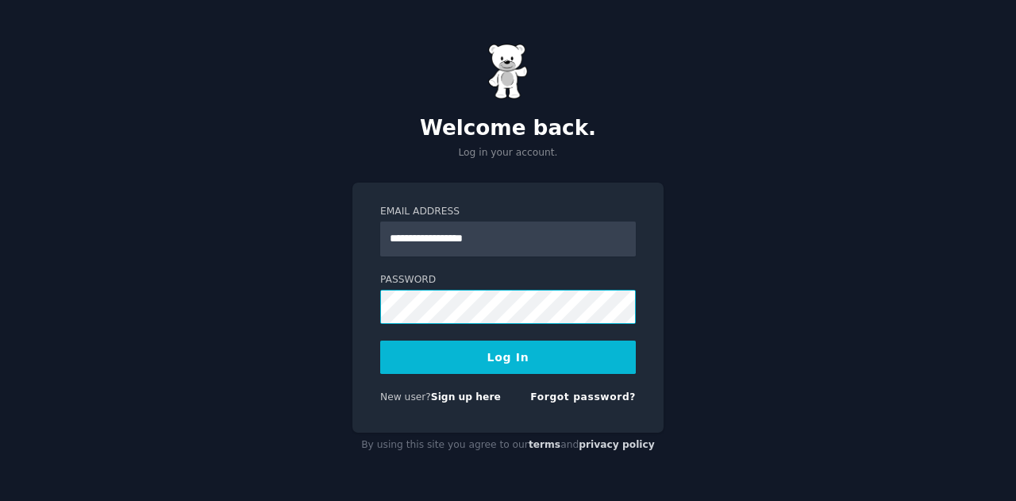
click at [380, 341] on button "Log In" at bounding box center [508, 357] width 256 height 33
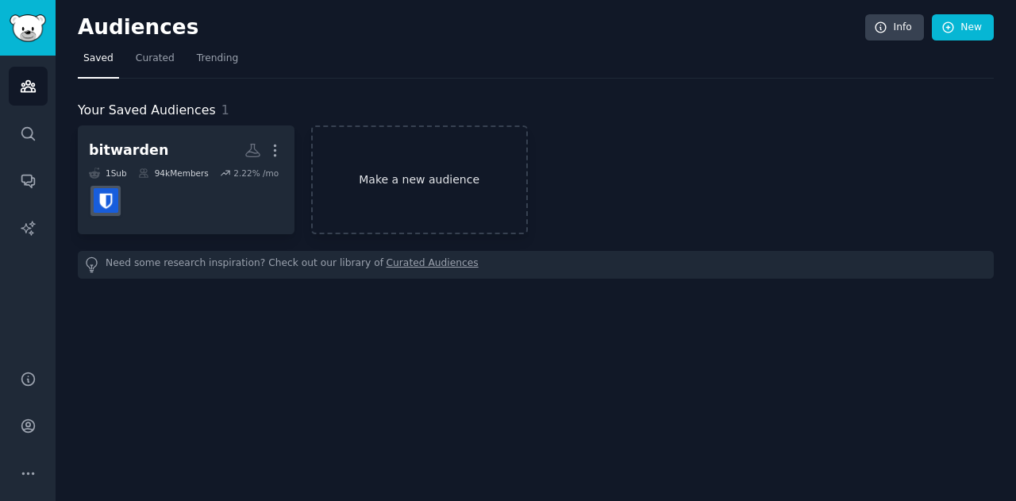
click at [374, 175] on link "Make a new audience" at bounding box center [419, 179] width 217 height 109
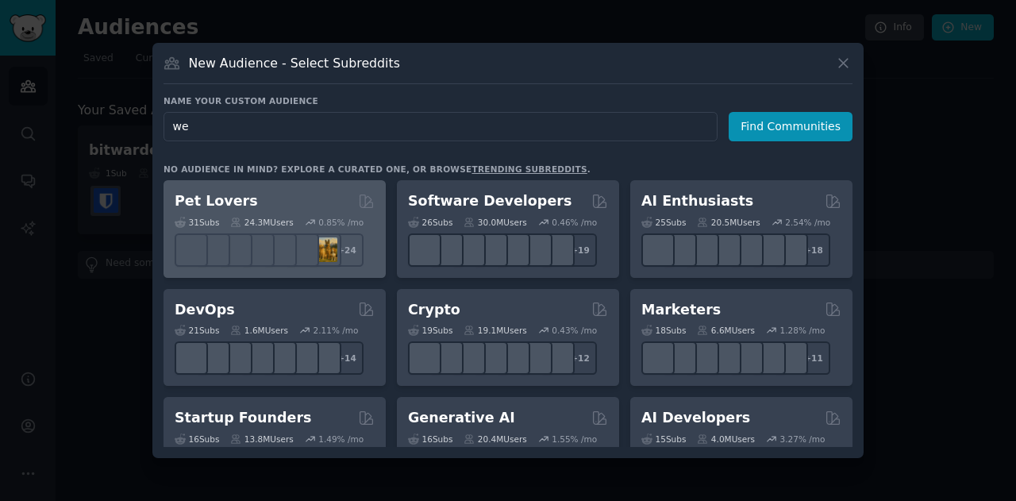
type input "w"
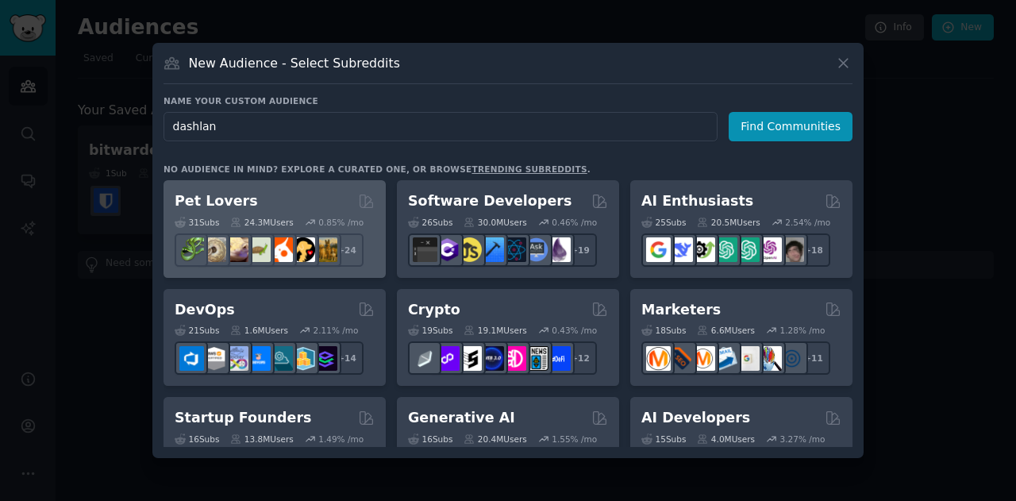
type input "dashlane"
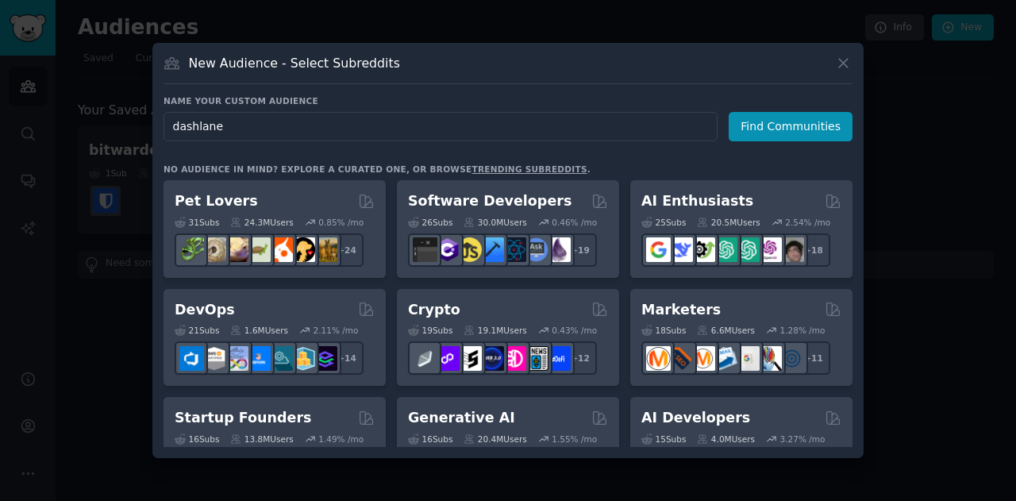
click button "Find Communities" at bounding box center [791, 126] width 124 height 29
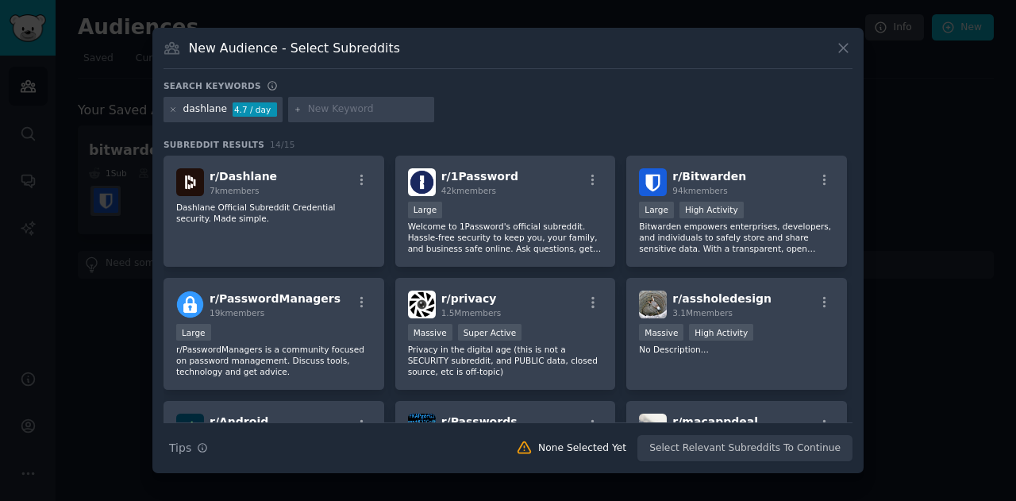
click at [333, 170] on div "r/ Dashlane 7k members" at bounding box center [273, 182] width 195 height 28
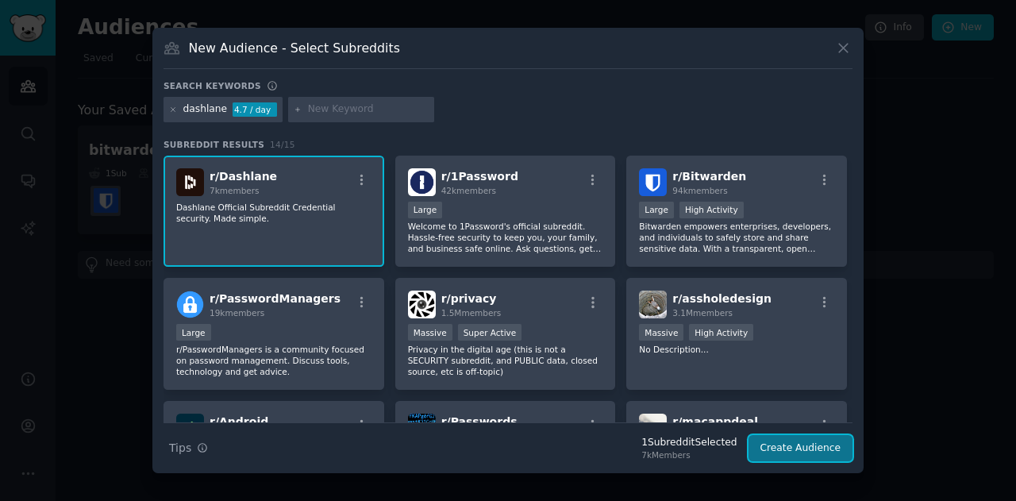
click at [811, 450] on button "Create Audience" at bounding box center [801, 448] width 105 height 27
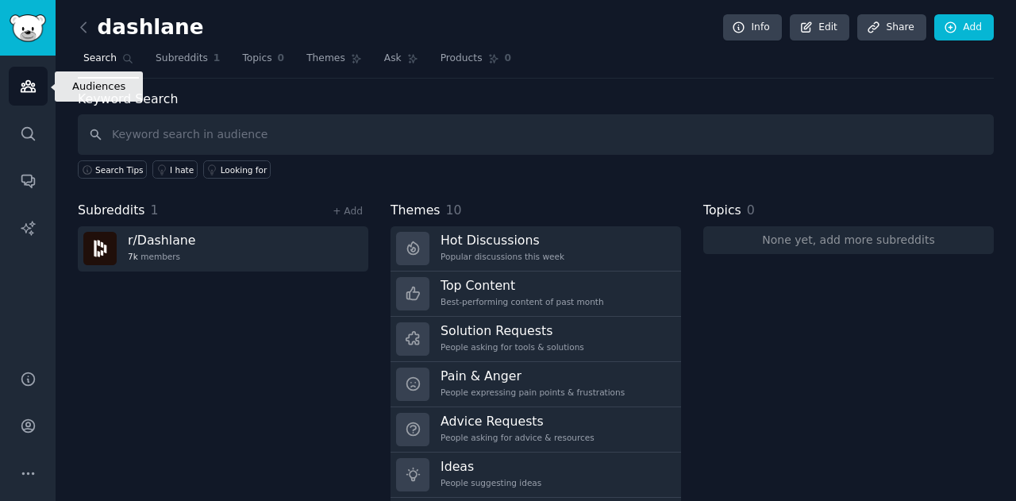
click at [14, 95] on link "Audiences" at bounding box center [28, 86] width 39 height 39
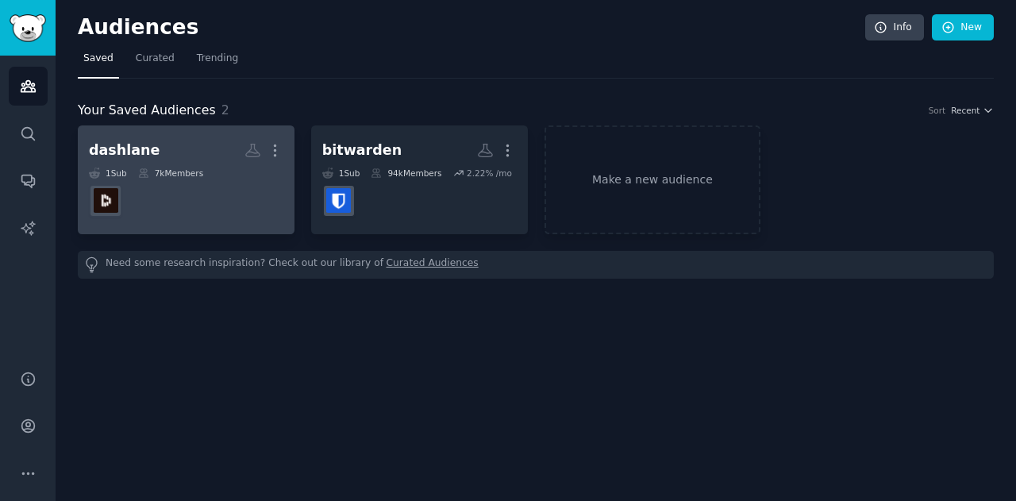
click at [173, 156] on h2 "dashlane Custom Audience More" at bounding box center [186, 151] width 194 height 28
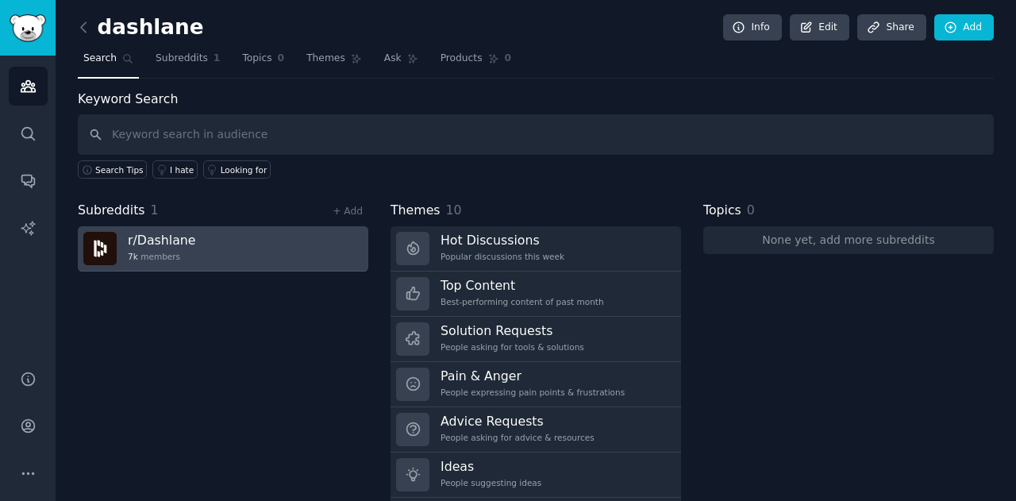
click at [295, 244] on link "r/ Dashlane 7k members" at bounding box center [223, 248] width 291 height 45
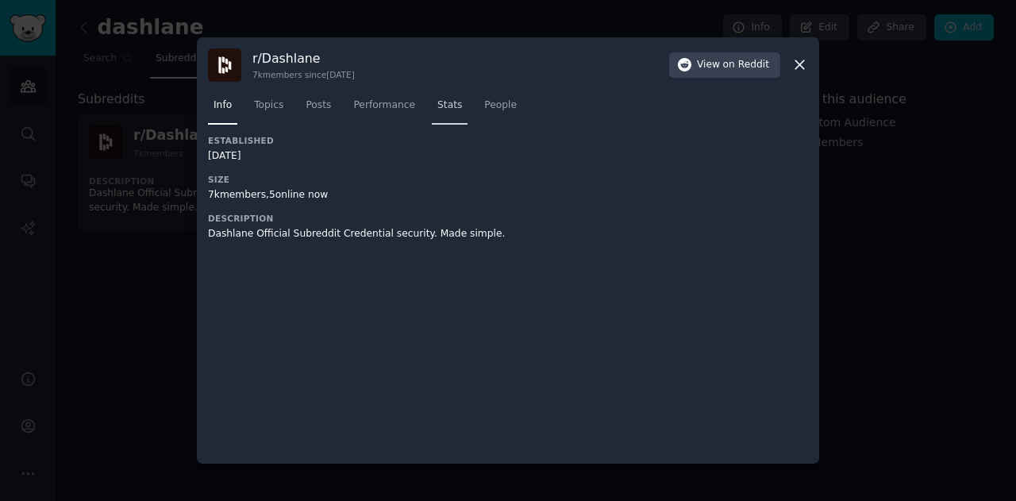
click at [448, 114] on link "Stats" at bounding box center [450, 109] width 36 height 33
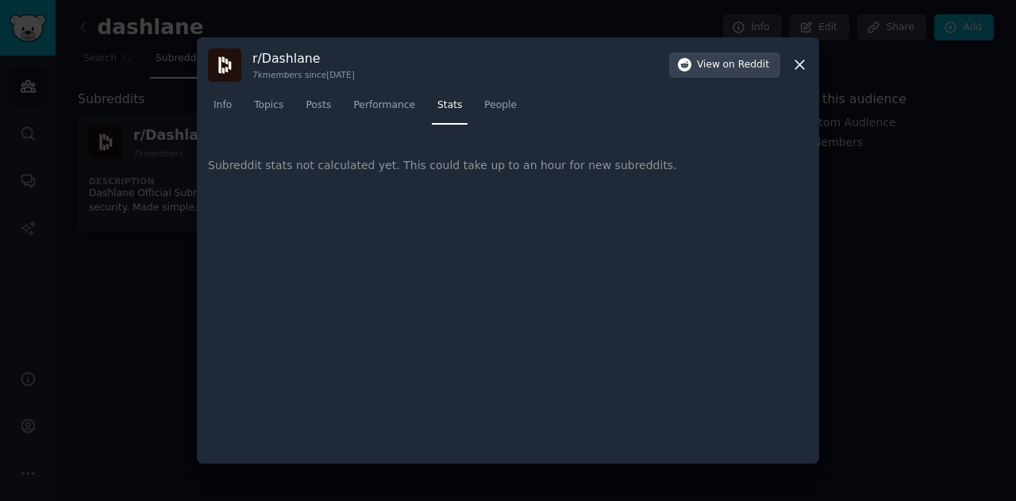
click at [187, 229] on div at bounding box center [508, 250] width 1016 height 501
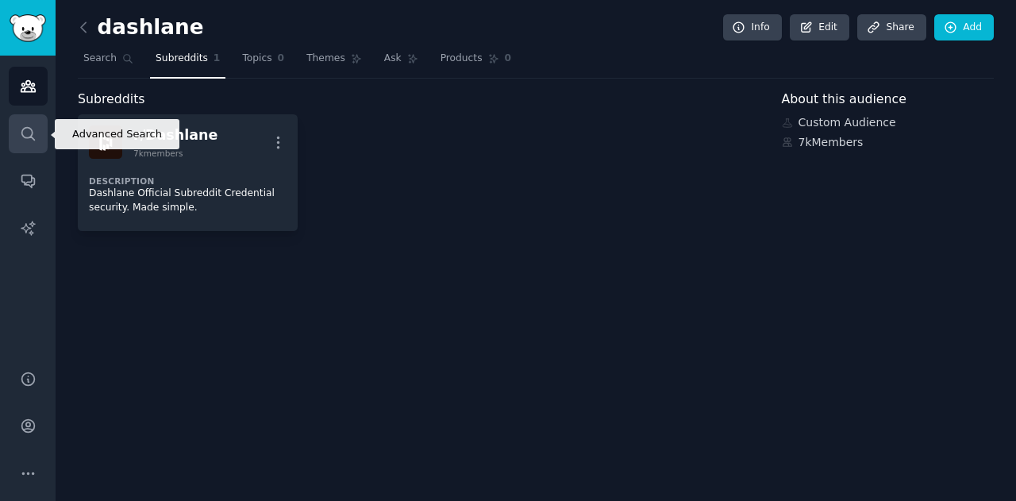
click at [33, 125] on icon "Sidebar" at bounding box center [28, 133] width 17 height 17
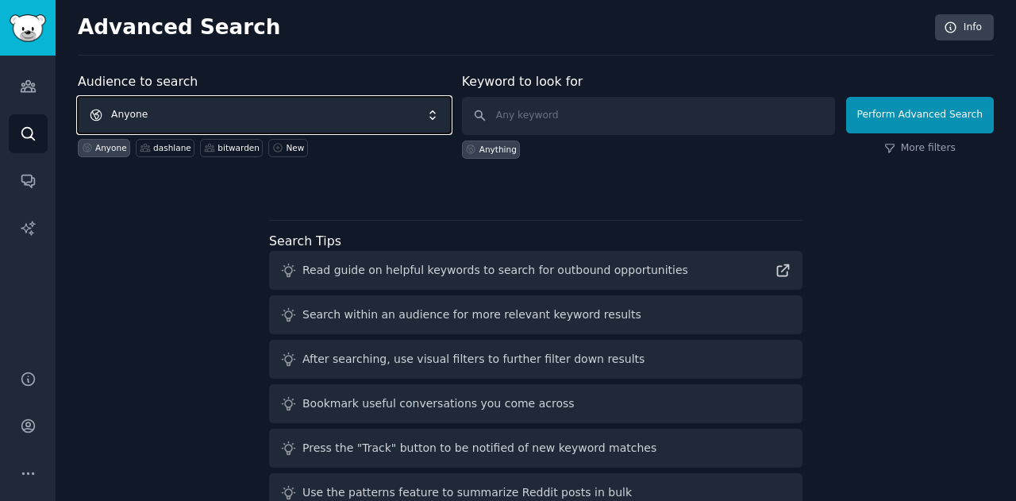
click at [237, 117] on span "Anyone" at bounding box center [264, 115] width 373 height 37
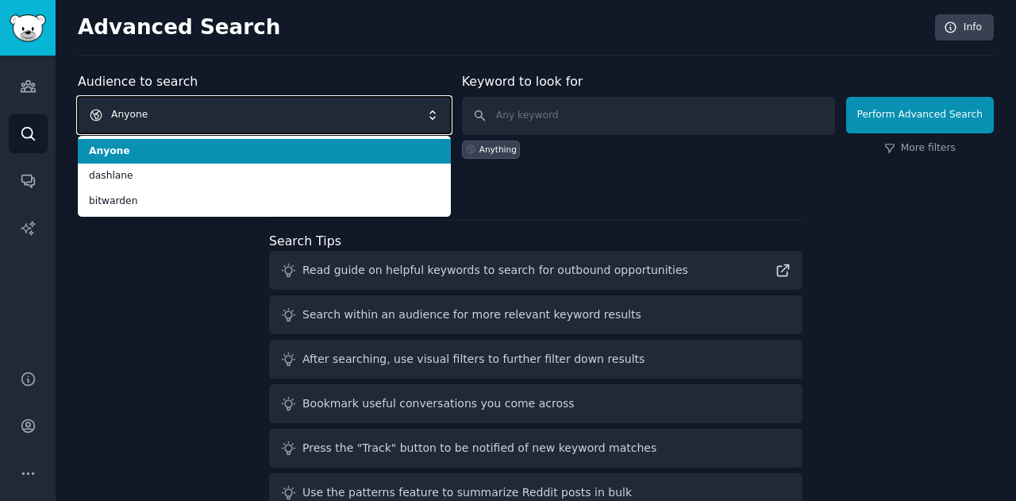
click at [189, 108] on span "Anyone" at bounding box center [264, 115] width 373 height 37
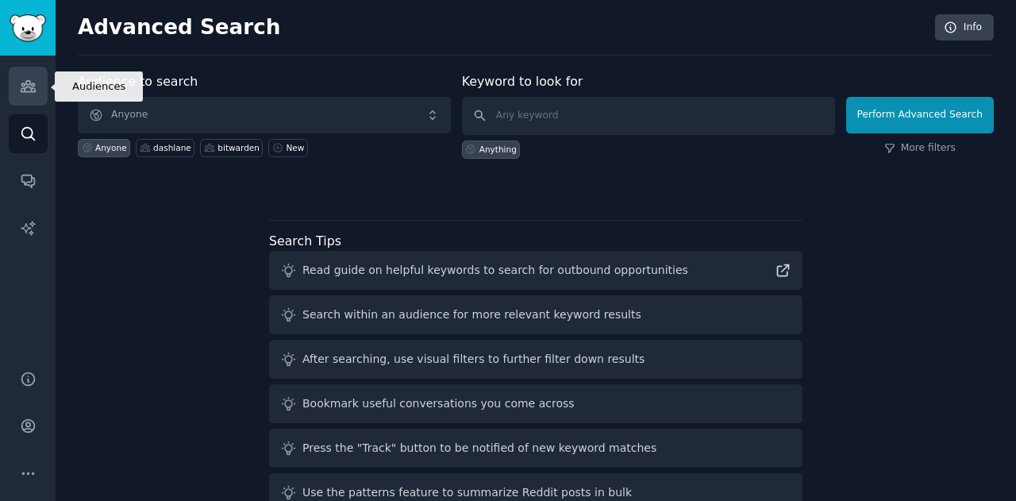
click at [40, 90] on link "Audiences" at bounding box center [28, 86] width 39 height 39
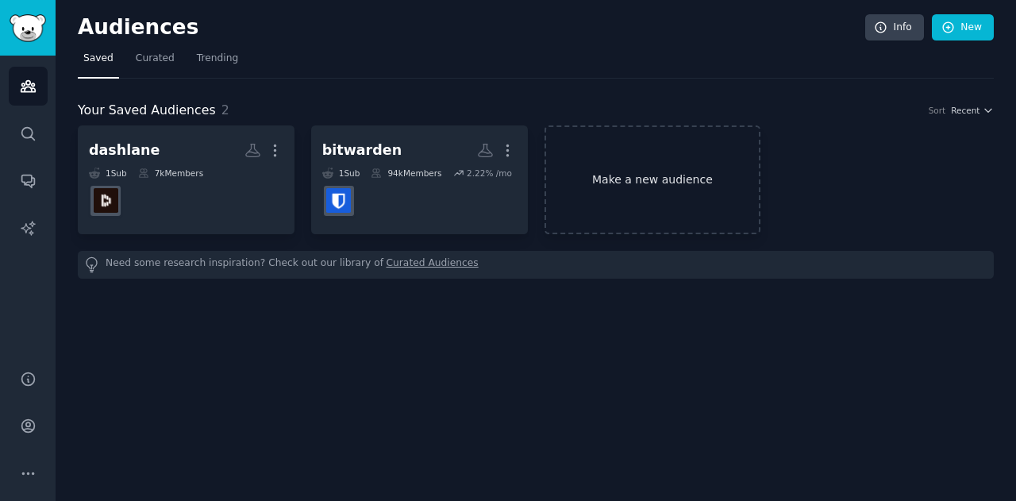
click at [616, 188] on link "Make a new audience" at bounding box center [653, 179] width 217 height 109
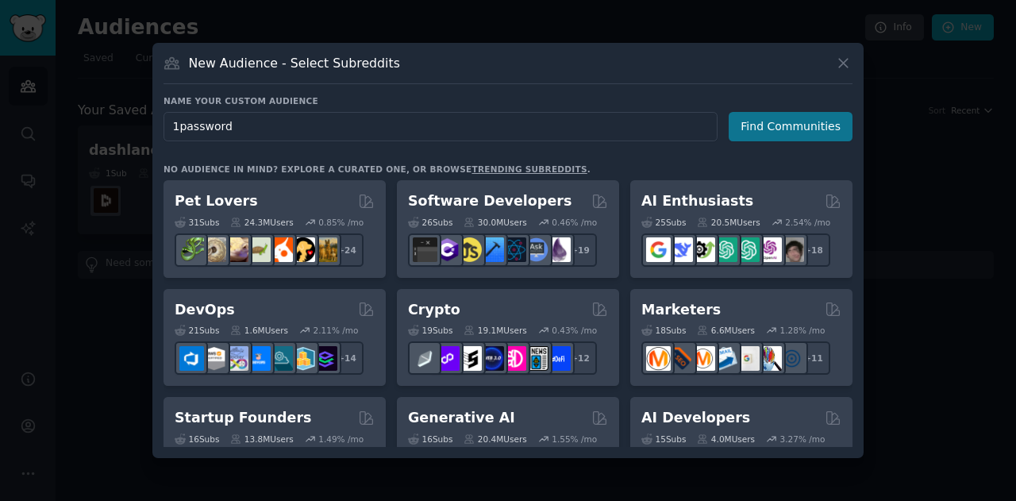
type input "1password"
click at [767, 129] on button "Find Communities" at bounding box center [791, 126] width 124 height 29
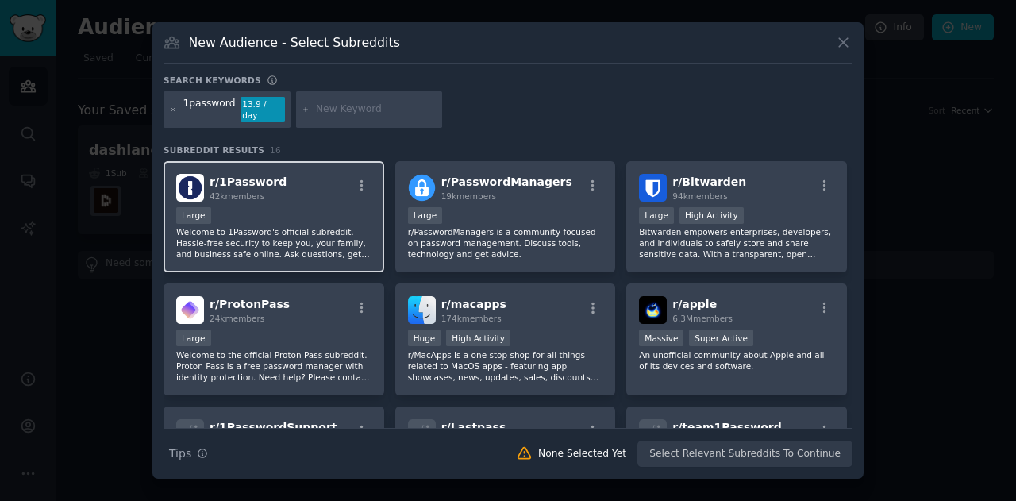
click at [335, 174] on div "r/ 1Password 42k members" at bounding box center [273, 188] width 195 height 28
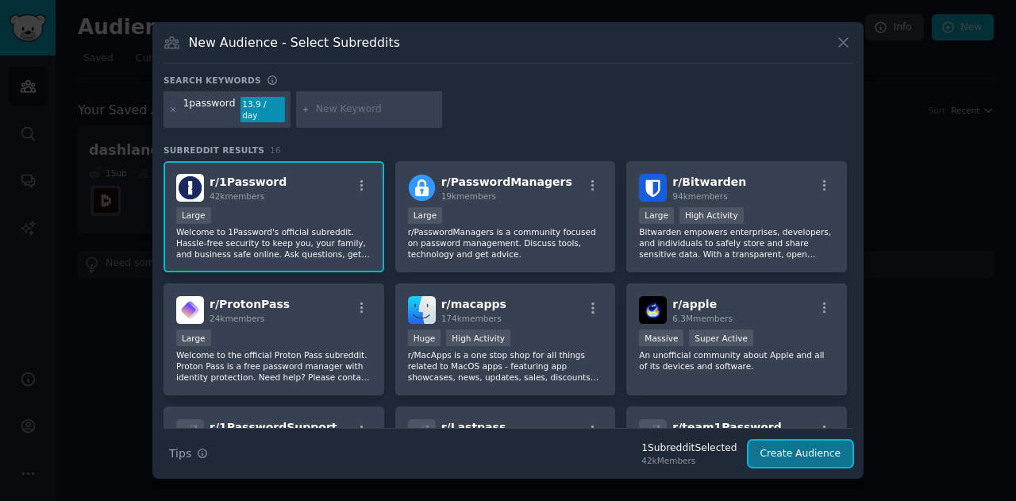
click at [801, 456] on button "Create Audience" at bounding box center [801, 454] width 105 height 27
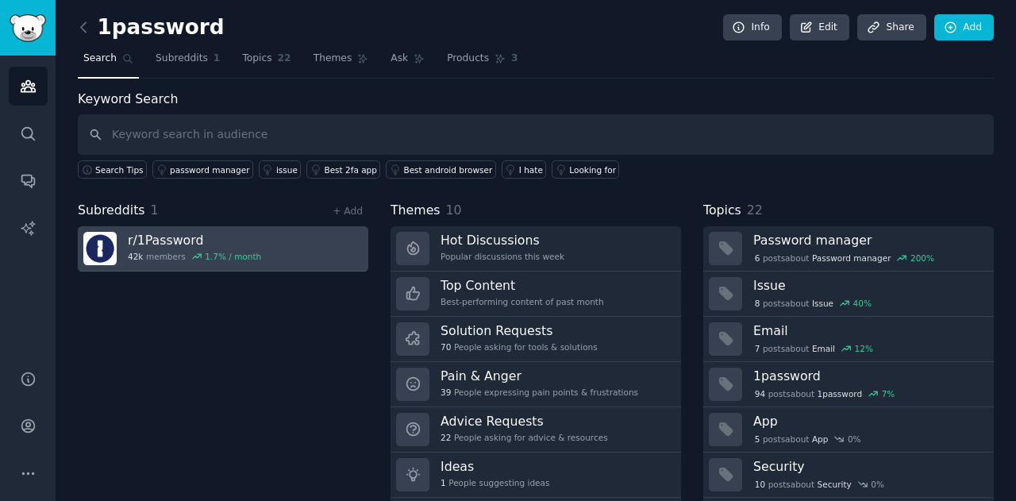
click at [269, 242] on link "r/ 1Password 42k members 1.7 % / month" at bounding box center [223, 248] width 291 height 45
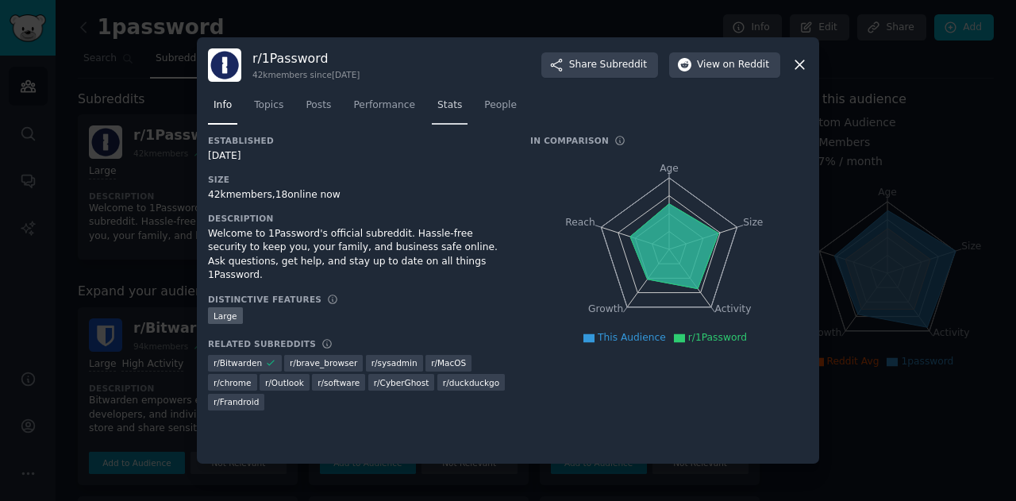
click at [441, 114] on link "Stats" at bounding box center [450, 109] width 36 height 33
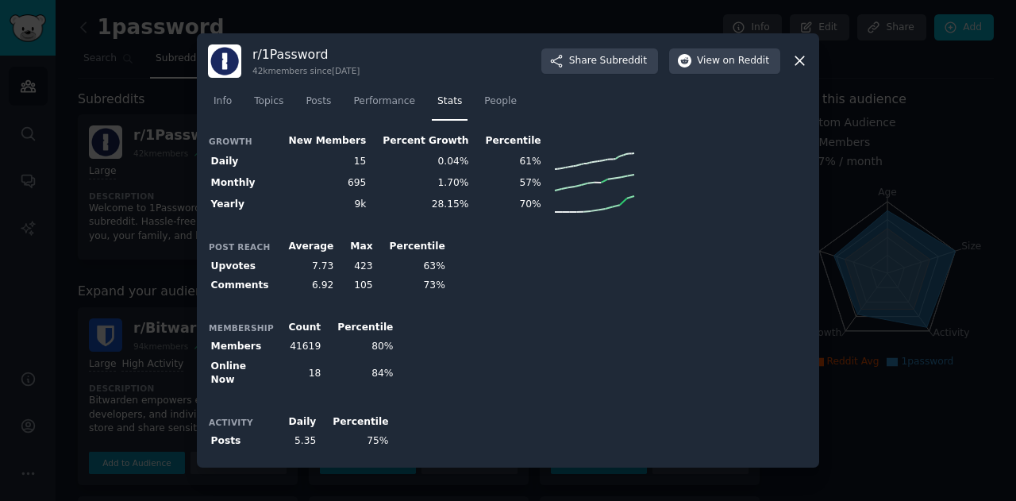
click at [101, 182] on div at bounding box center [508, 250] width 1016 height 501
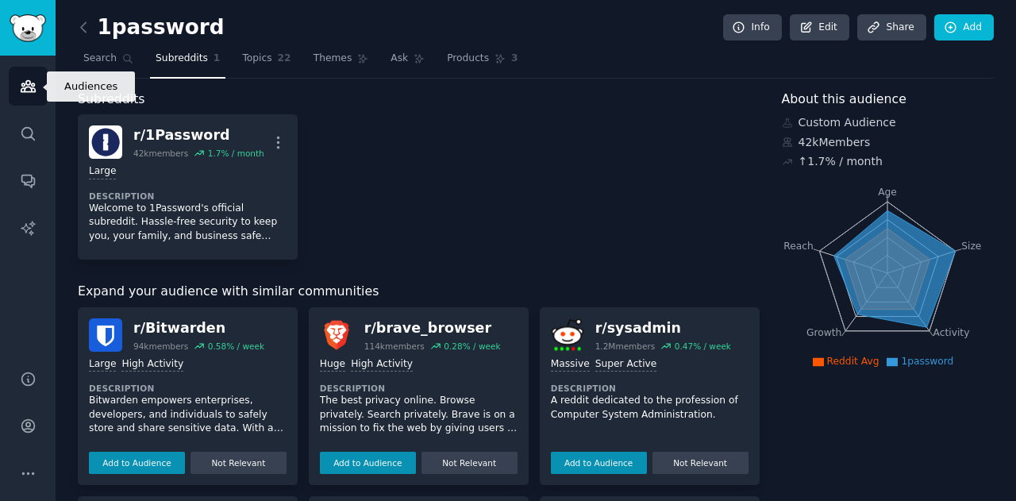
click at [41, 92] on link "Audiences" at bounding box center [28, 86] width 39 height 39
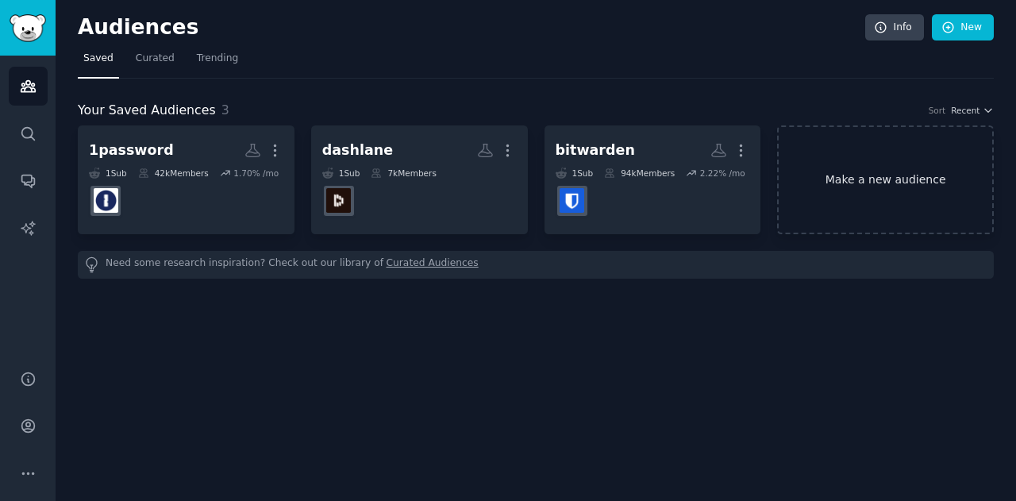
click at [944, 156] on link "Make a new audience" at bounding box center [885, 179] width 217 height 109
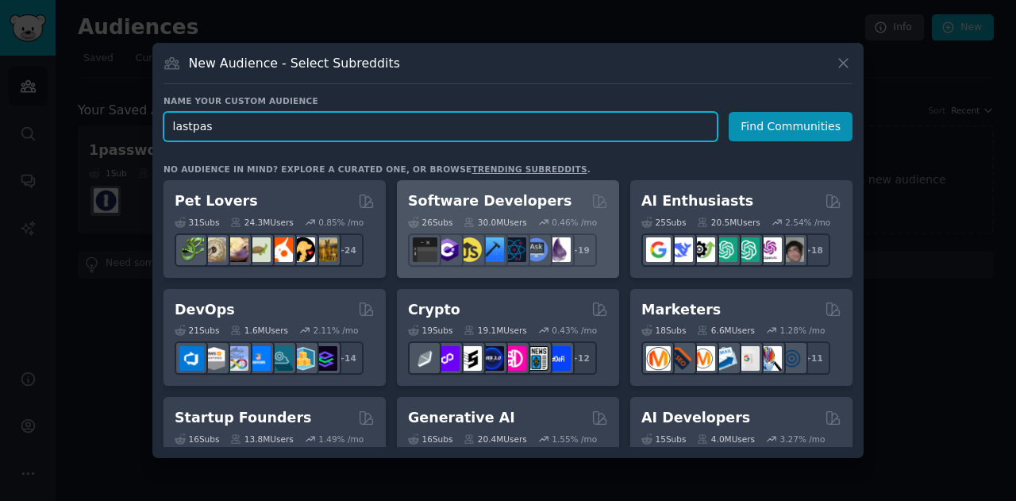
type input "lastpass"
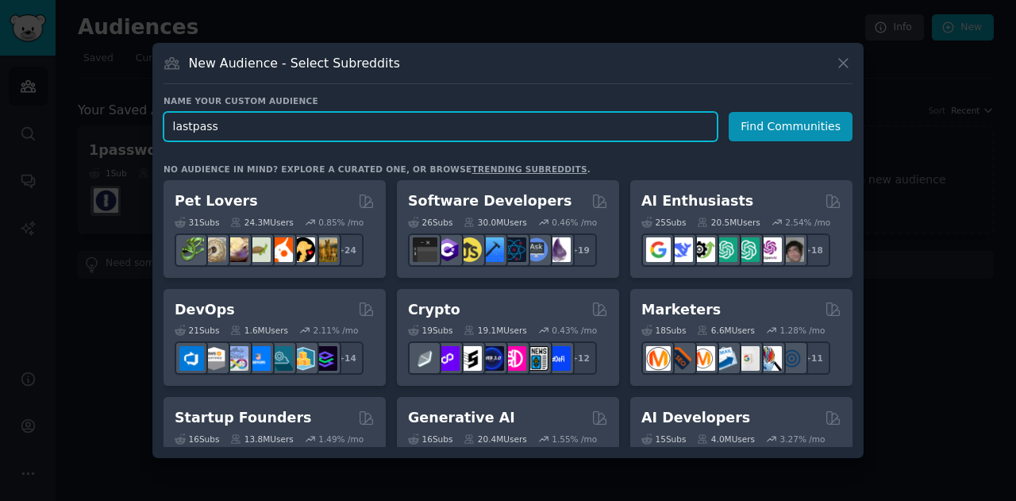
click button "Find Communities" at bounding box center [791, 126] width 124 height 29
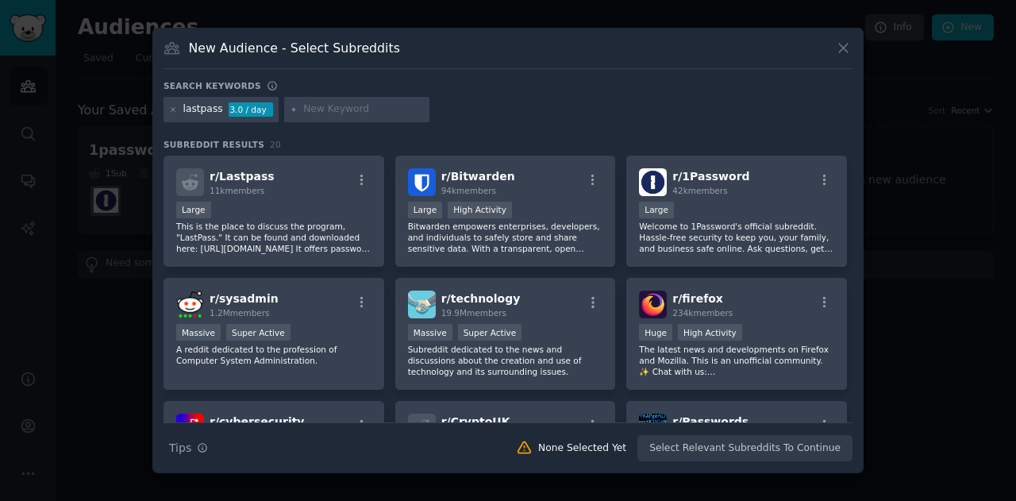
click at [233, 210] on div "Large" at bounding box center [273, 212] width 195 height 20
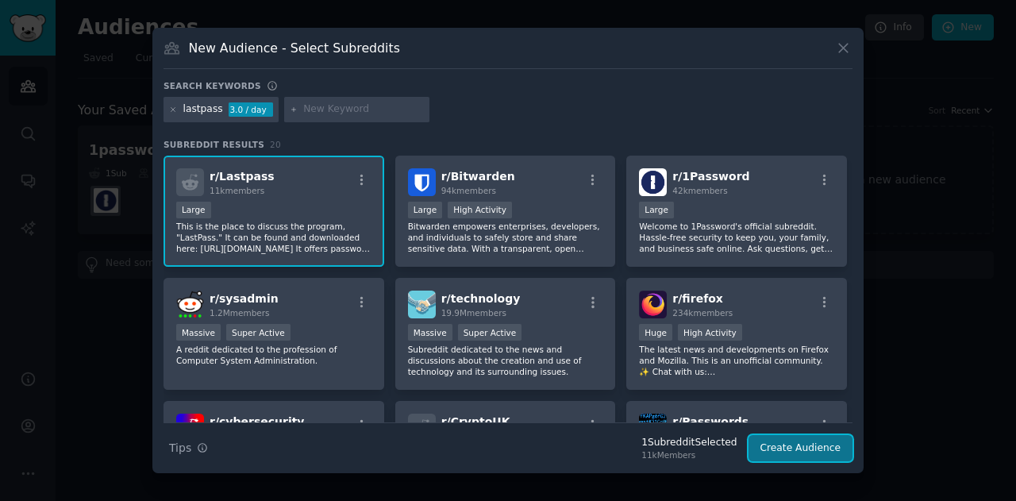
click at [779, 445] on button "Create Audience" at bounding box center [801, 448] width 105 height 27
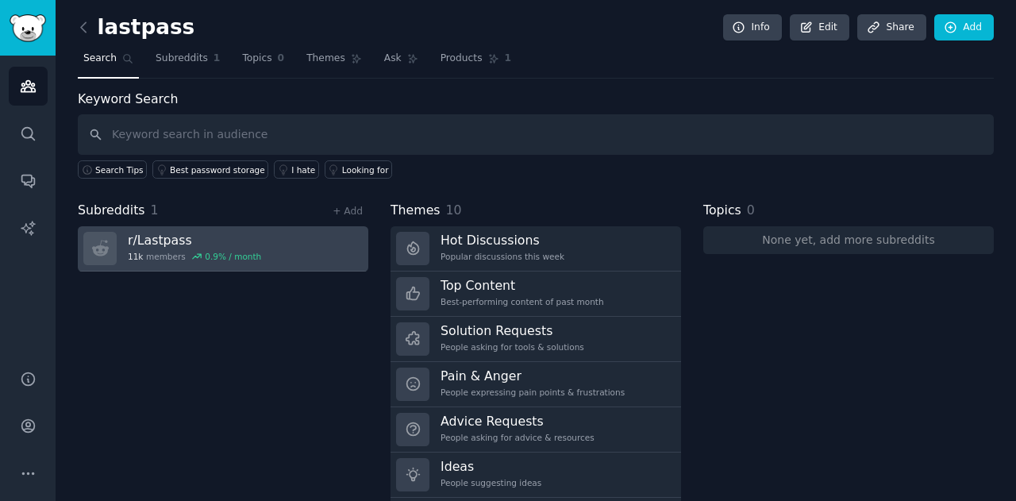
click at [268, 236] on link "r/ Lastpass 11k members 0.9 % / month" at bounding box center [223, 248] width 291 height 45
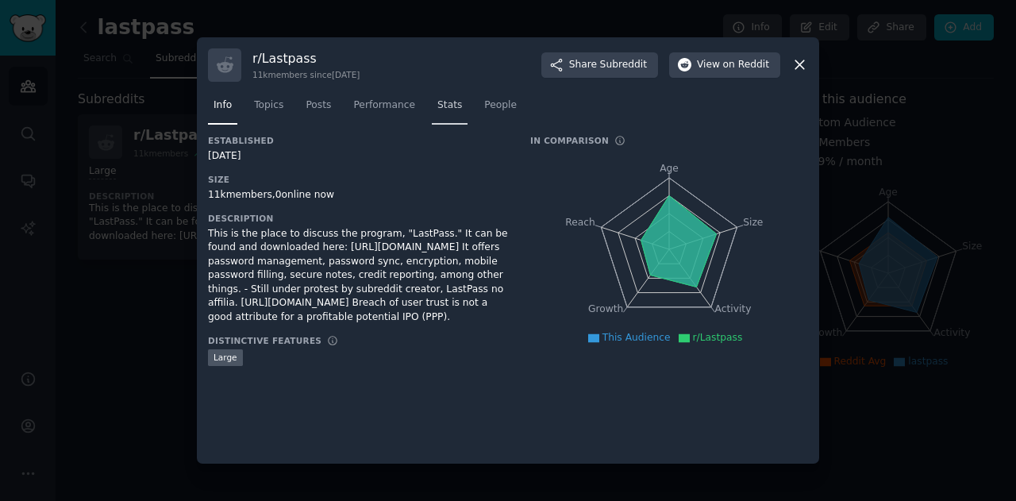
click at [443, 114] on link "Stats" at bounding box center [450, 109] width 36 height 33
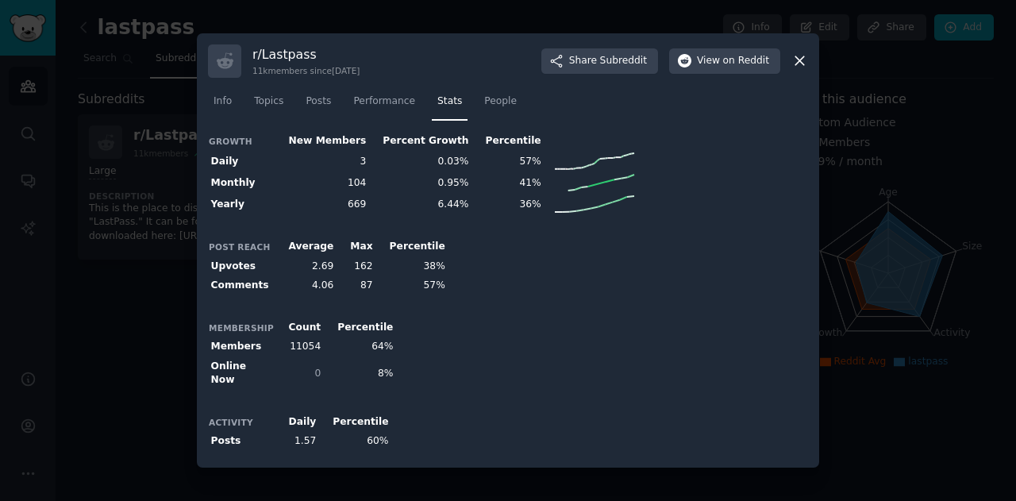
click at [127, 317] on div at bounding box center [508, 250] width 1016 height 501
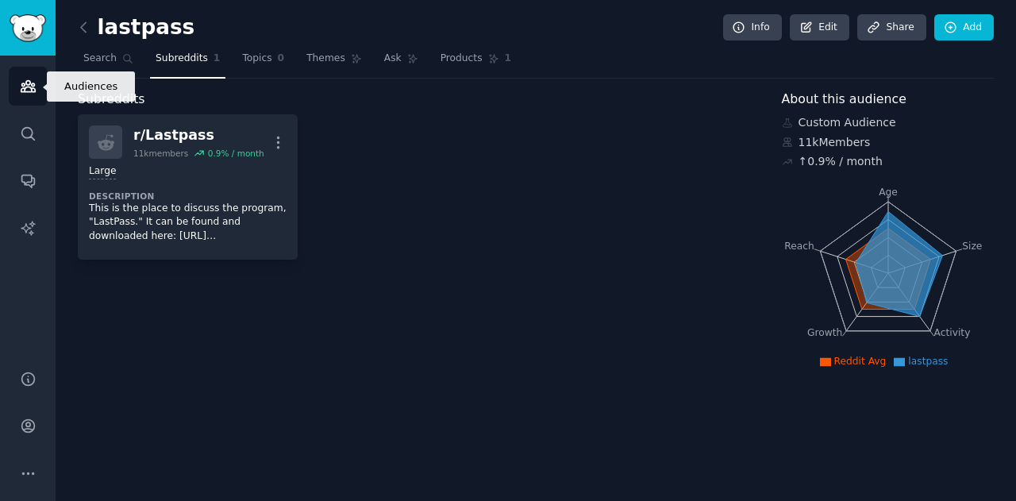
click at [22, 102] on link "Audiences" at bounding box center [28, 86] width 39 height 39
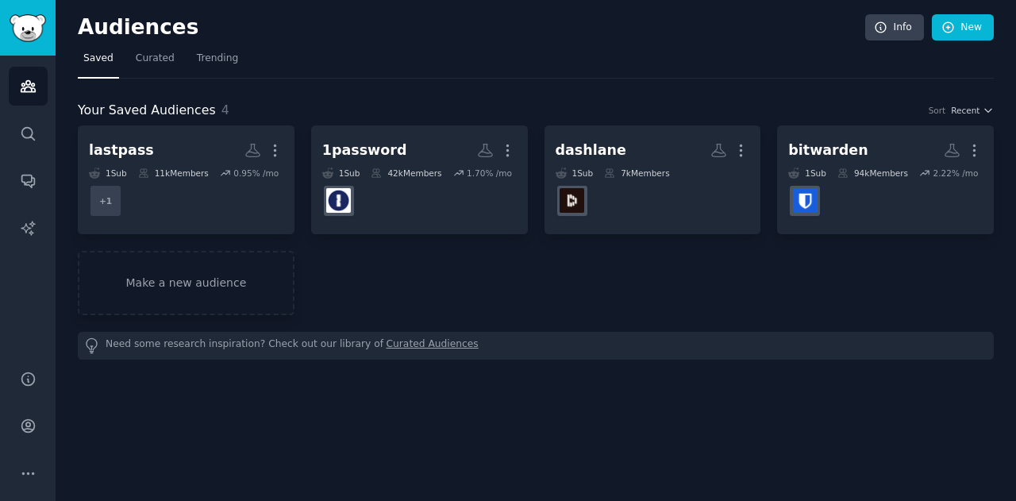
click at [487, 248] on div "lastpass More 1 Sub 11k Members 0.95 % /mo + 1 1password More 1 Sub 42k Members…" at bounding box center [536, 220] width 916 height 190
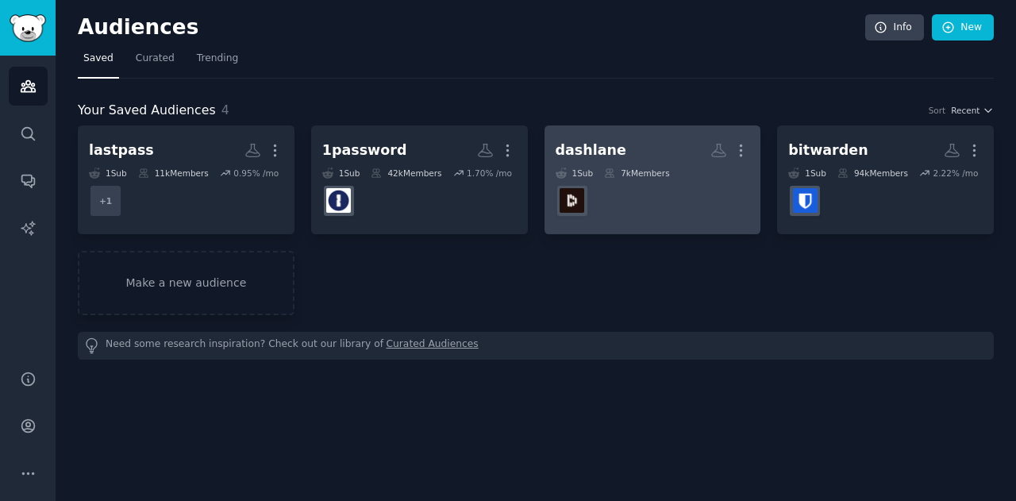
click at [615, 157] on h2 "dashlane More" at bounding box center [653, 151] width 194 height 28
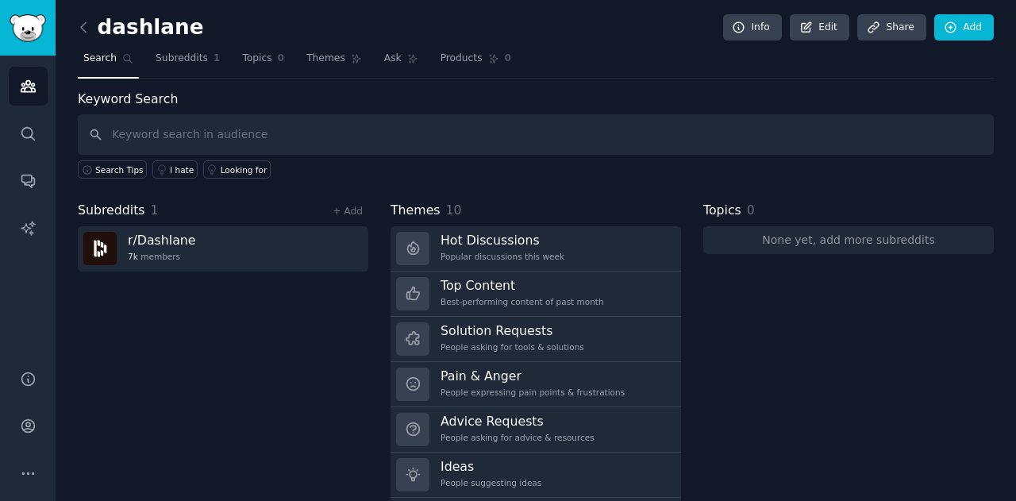
click at [251, 269] on div "Subreddits 1 + Add r/ Dashlane 7k members" at bounding box center [223, 363] width 291 height 325
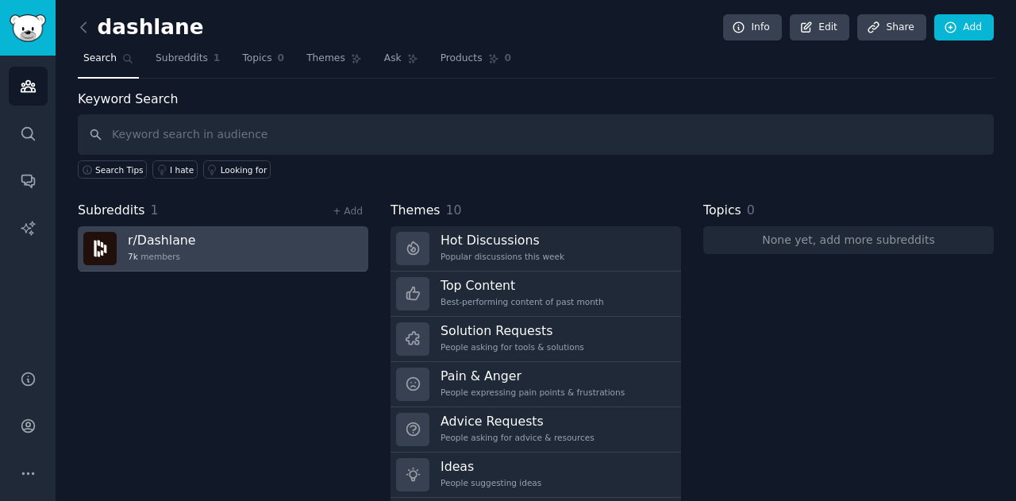
click at [264, 257] on link "r/ Dashlane 7k members" at bounding box center [223, 248] width 291 height 45
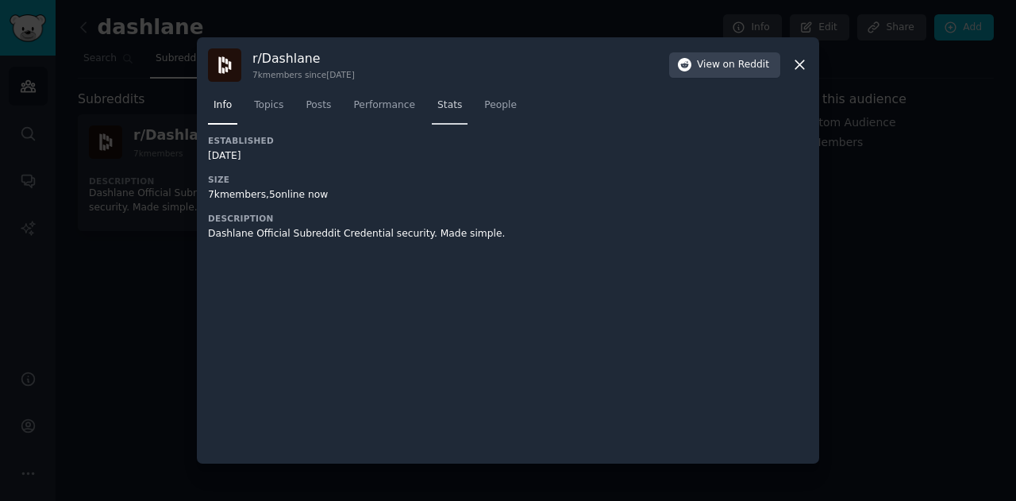
click at [433, 114] on link "Stats" at bounding box center [450, 109] width 36 height 33
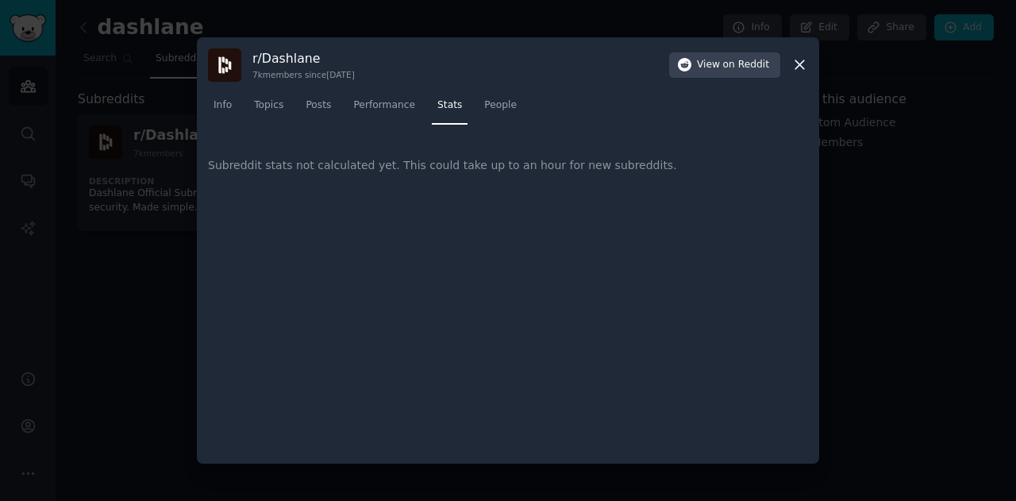
click at [462, 235] on div "Subreddit stats not calculated yet. This could take up to an hour for new subre…" at bounding box center [508, 294] width 600 height 318
click at [176, 253] on div at bounding box center [508, 250] width 1016 height 501
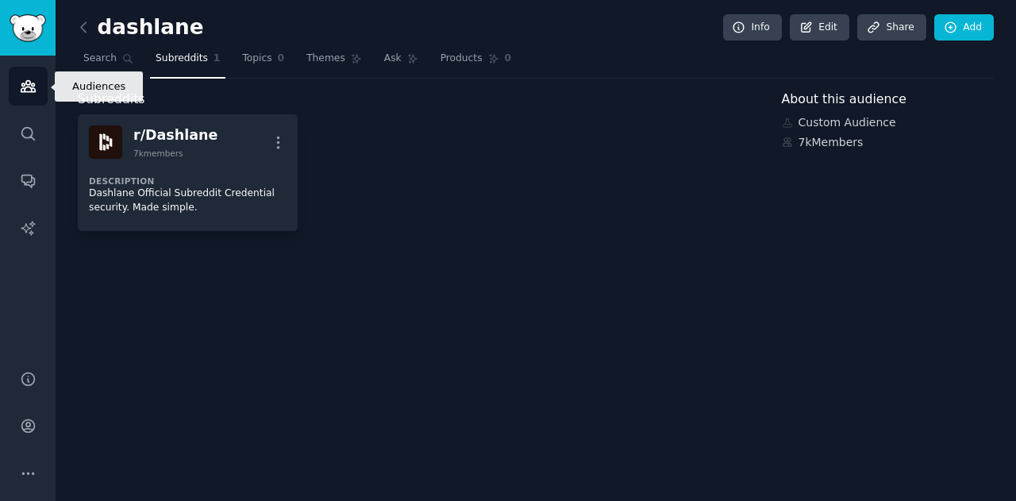
click at [37, 90] on link "Audiences" at bounding box center [28, 86] width 39 height 39
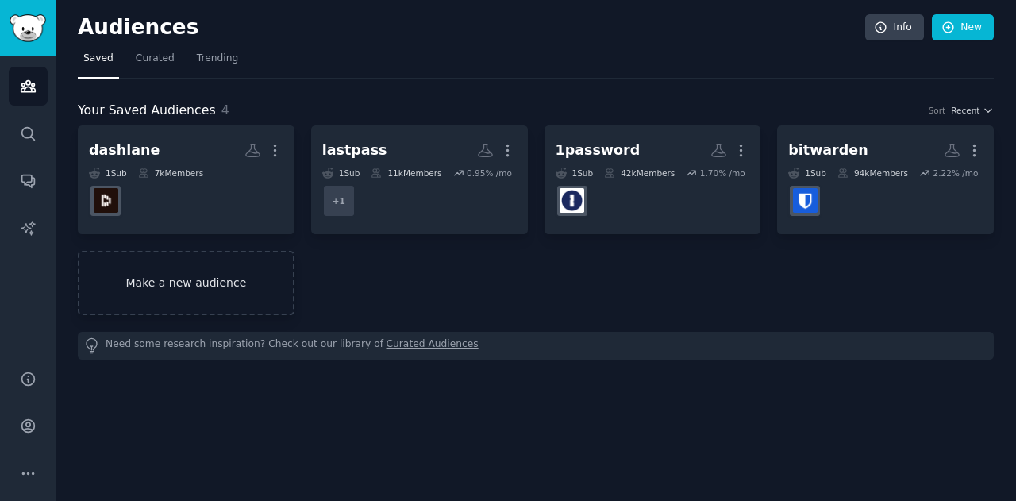
click at [179, 271] on link "Make a new audience" at bounding box center [186, 283] width 217 height 64
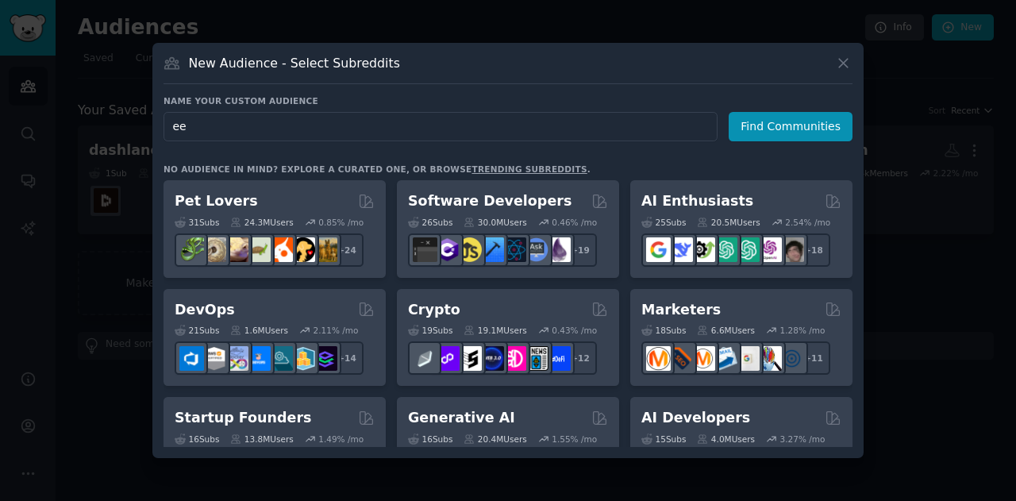
type input "e"
type input "keepersecurity"
click button "Find Communities" at bounding box center [791, 126] width 124 height 29
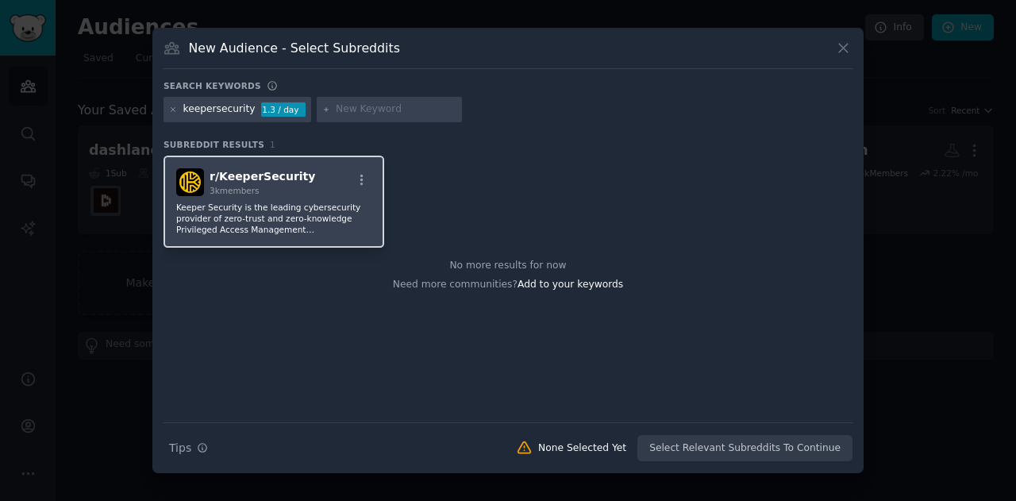
click at [297, 194] on div "r/ KeeperSecurity 3k members" at bounding box center [273, 182] width 195 height 28
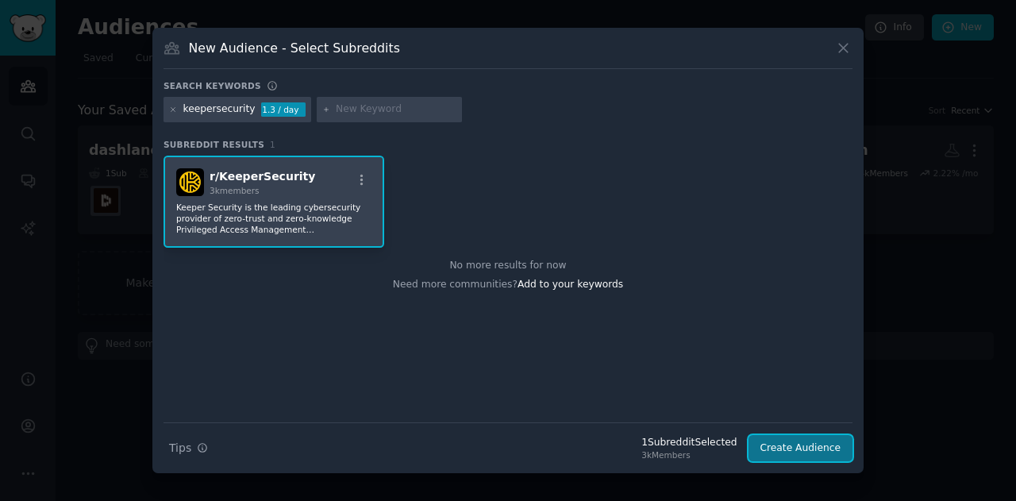
click at [788, 449] on button "Create Audience" at bounding box center [801, 448] width 105 height 27
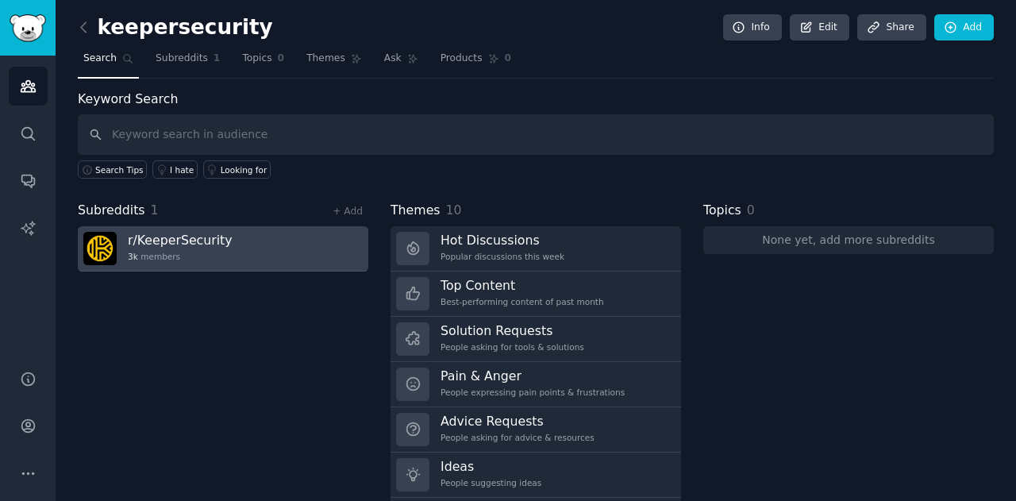
click at [246, 229] on link "r/ KeeperSecurity 3k members" at bounding box center [223, 248] width 291 height 45
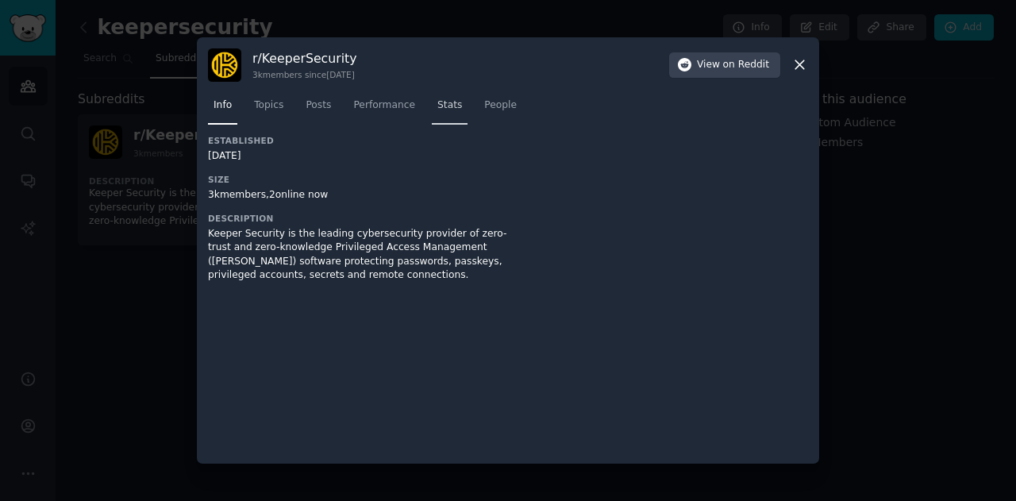
click at [432, 98] on link "Stats" at bounding box center [450, 109] width 36 height 33
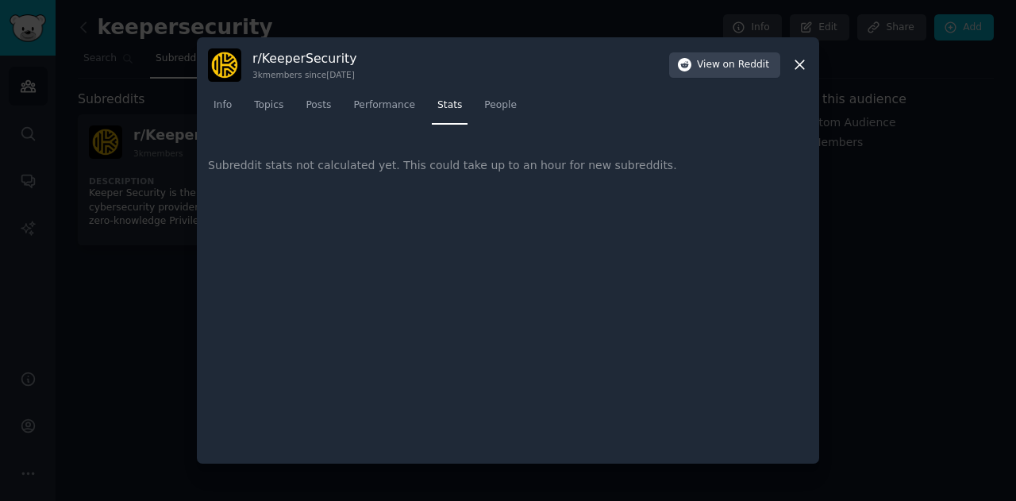
click at [132, 280] on div at bounding box center [508, 250] width 1016 height 501
